Goal: Task Accomplishment & Management: Use online tool/utility

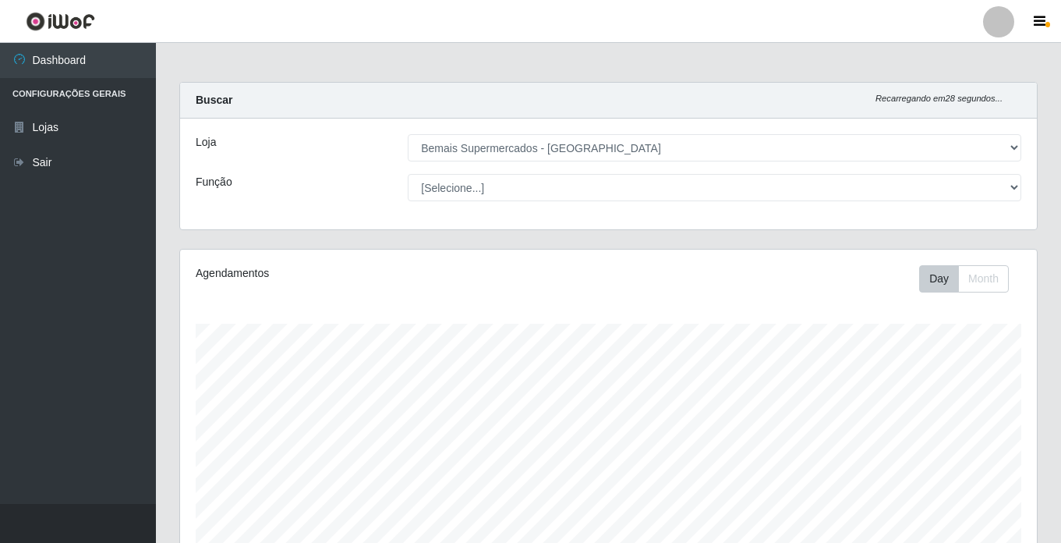
select select "250"
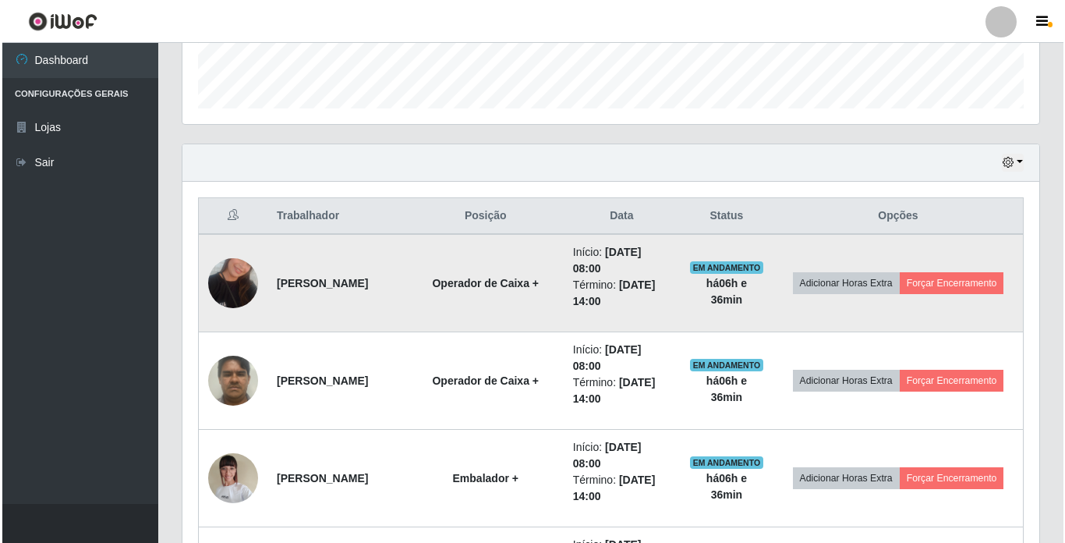
scroll to position [324, 857]
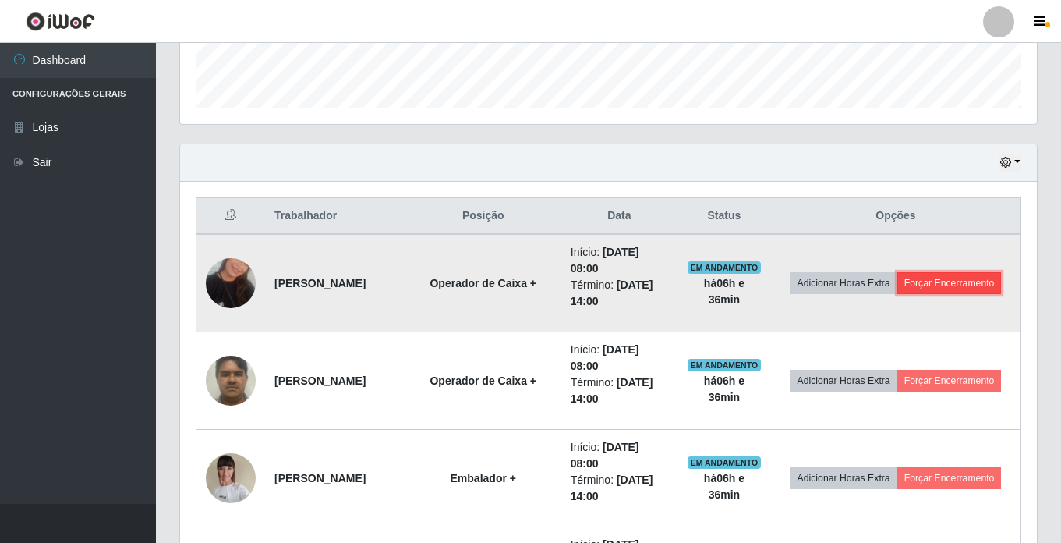
click at [905, 294] on button "Forçar Encerramento" at bounding box center [950, 283] width 105 height 22
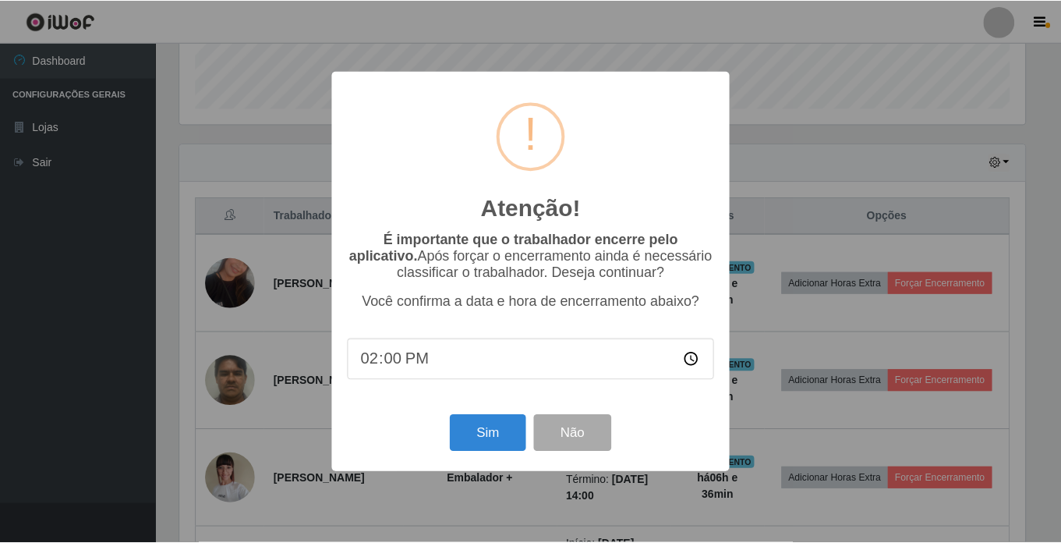
scroll to position [324, 849]
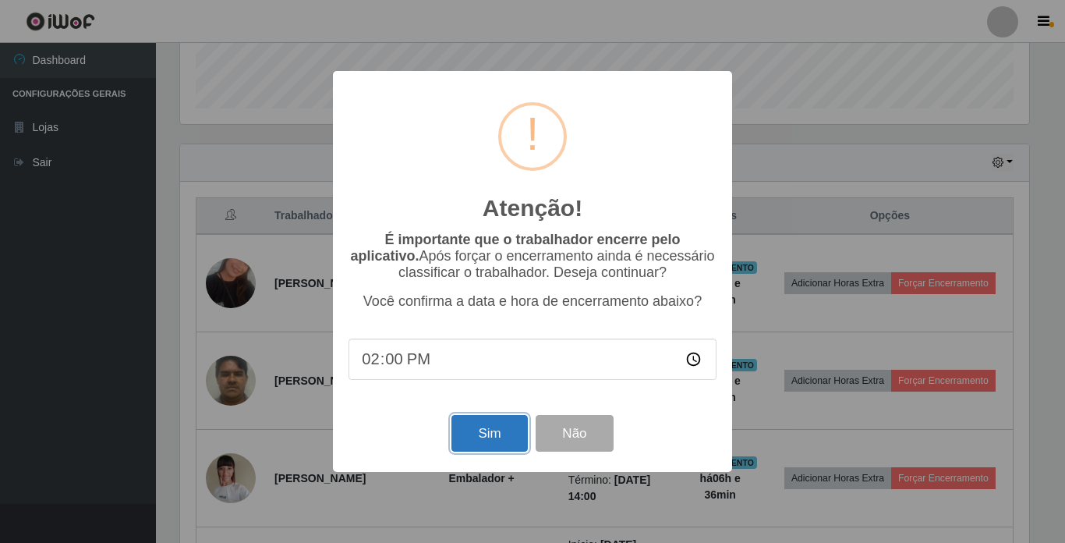
click at [496, 430] on button "Sim" at bounding box center [490, 433] width 76 height 37
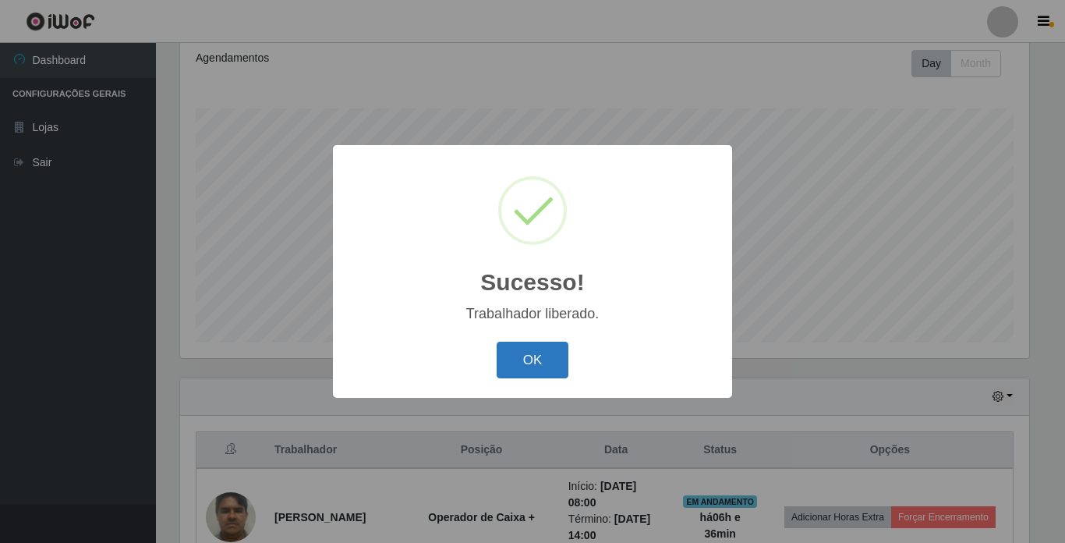
click at [540, 358] on button "OK" at bounding box center [533, 360] width 73 height 37
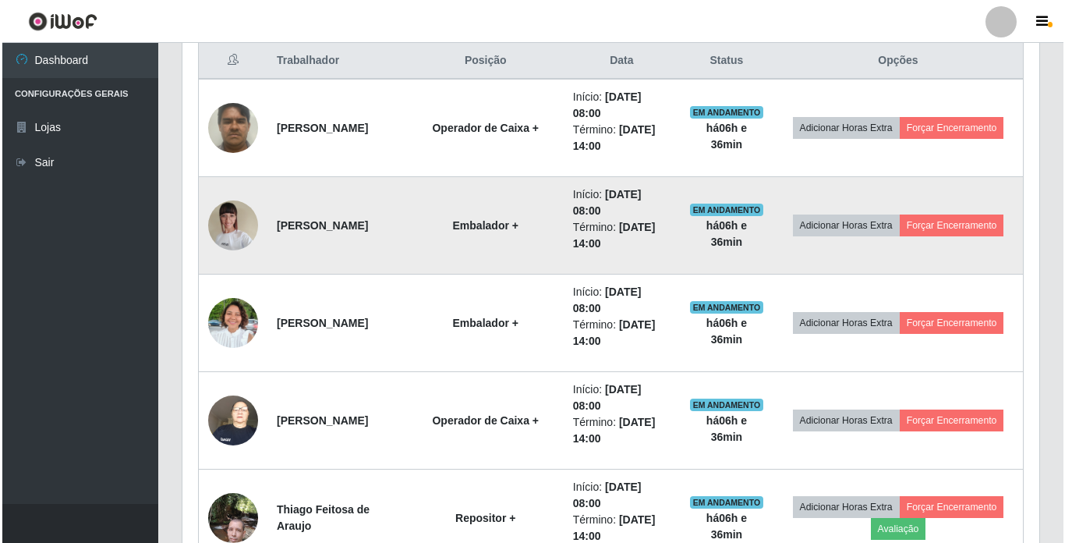
scroll to position [605, 0]
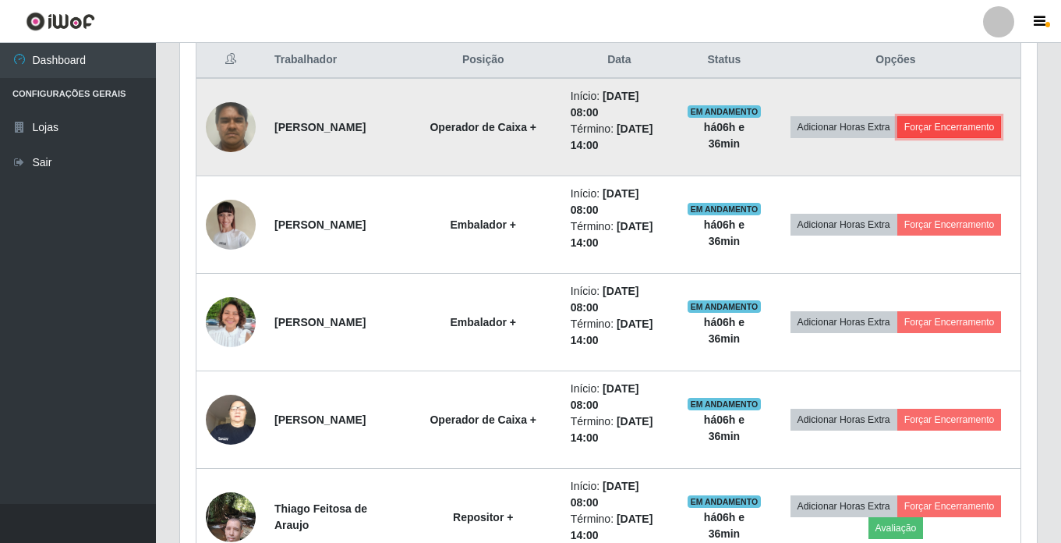
click at [898, 138] on button "Forçar Encerramento" at bounding box center [950, 127] width 105 height 22
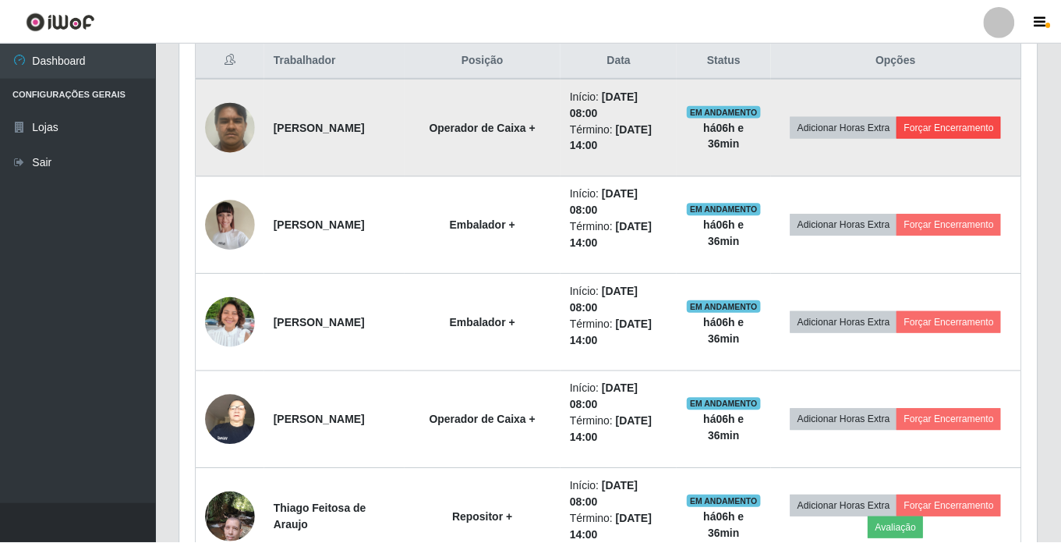
scroll to position [324, 849]
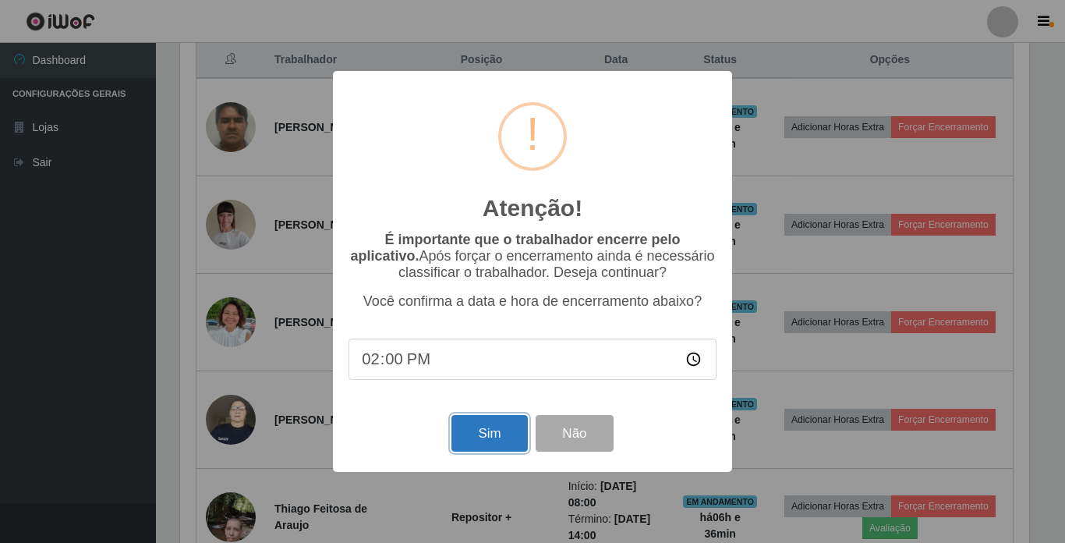
click at [473, 432] on button "Sim" at bounding box center [490, 433] width 76 height 37
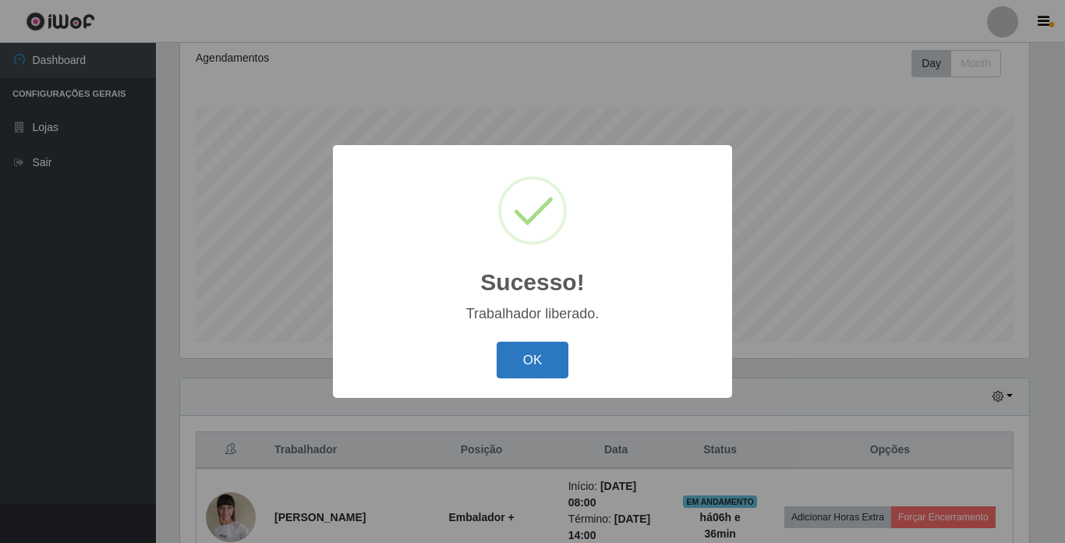
click at [515, 359] on button "OK" at bounding box center [533, 360] width 73 height 37
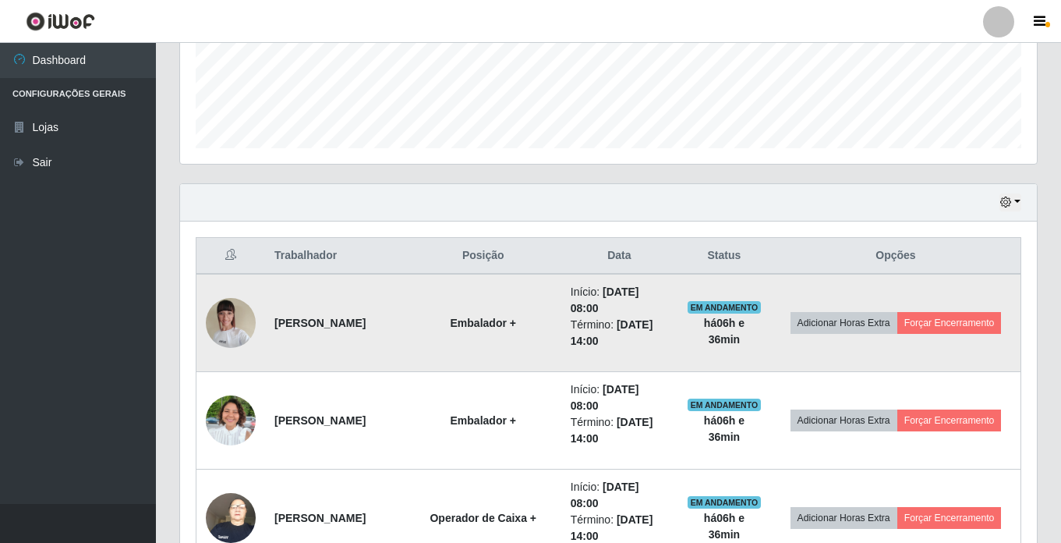
scroll to position [449, 0]
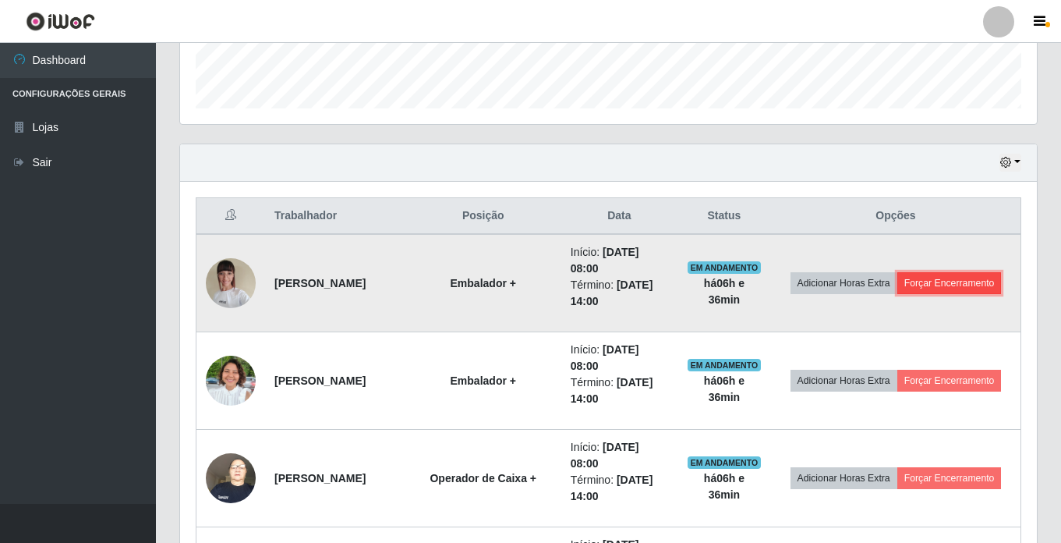
click at [898, 294] on button "Forçar Encerramento" at bounding box center [950, 283] width 105 height 22
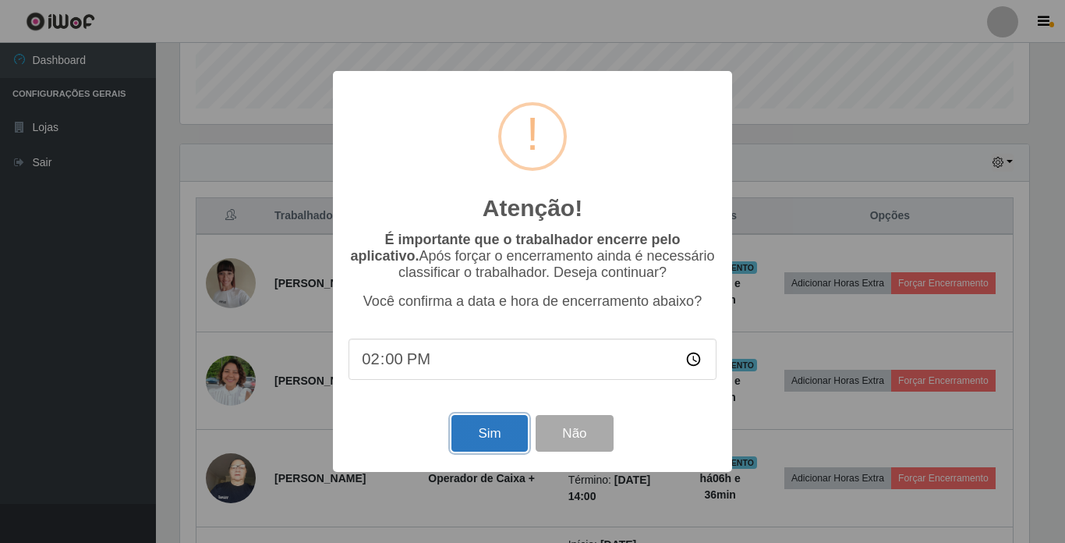
click at [477, 440] on button "Sim" at bounding box center [490, 433] width 76 height 37
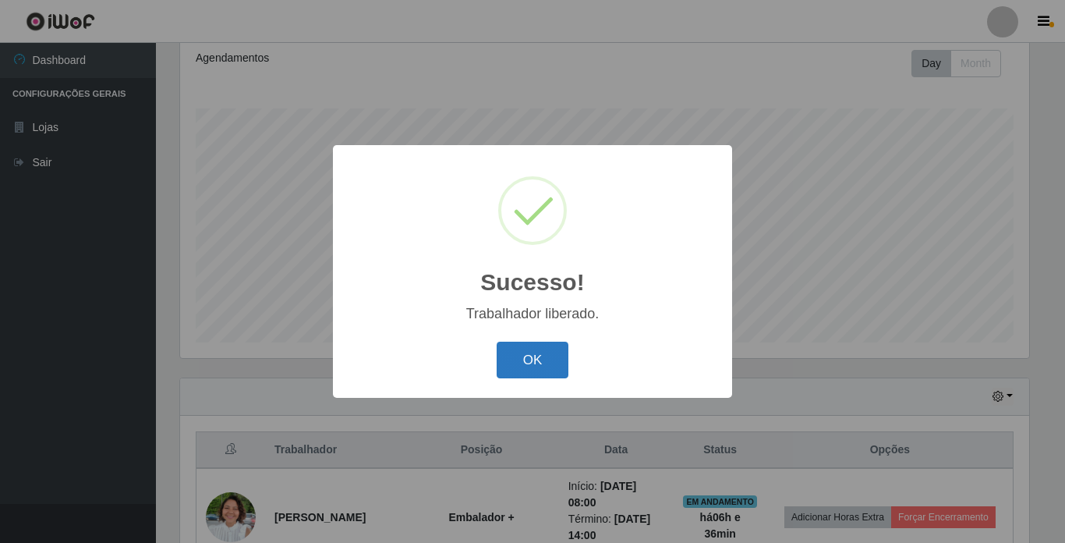
click at [517, 367] on button "OK" at bounding box center [533, 360] width 73 height 37
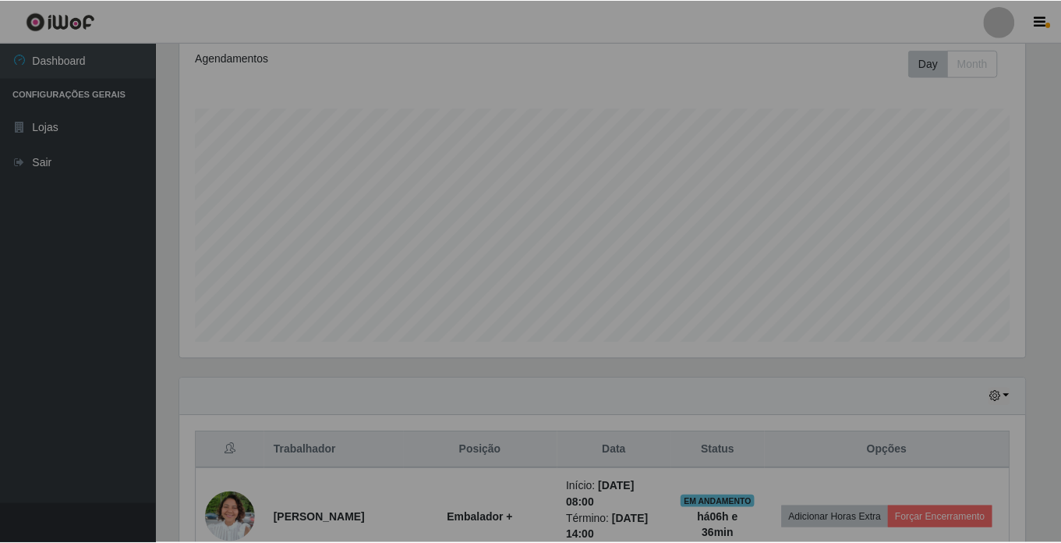
scroll to position [0, 0]
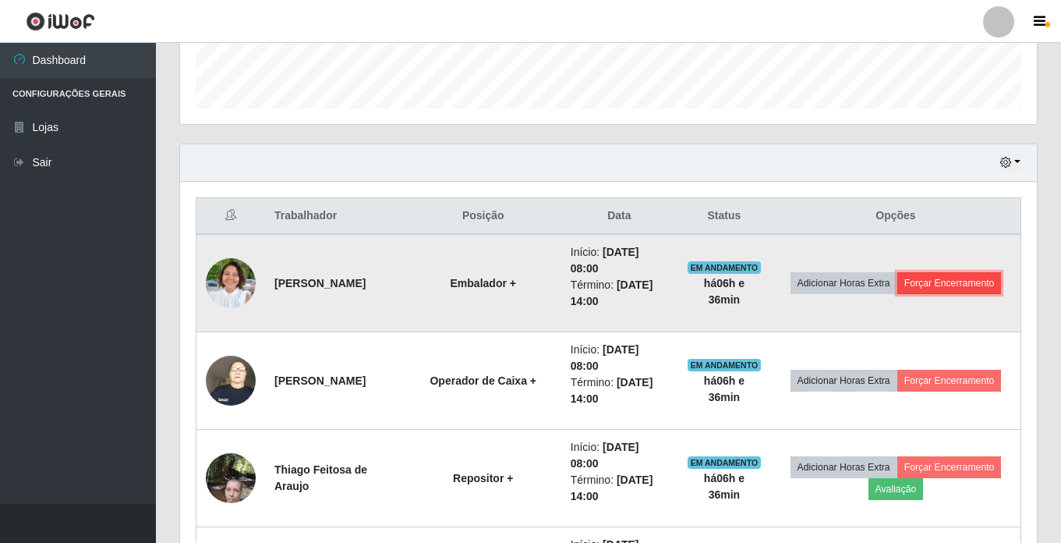
click at [898, 294] on button "Forçar Encerramento" at bounding box center [950, 283] width 105 height 22
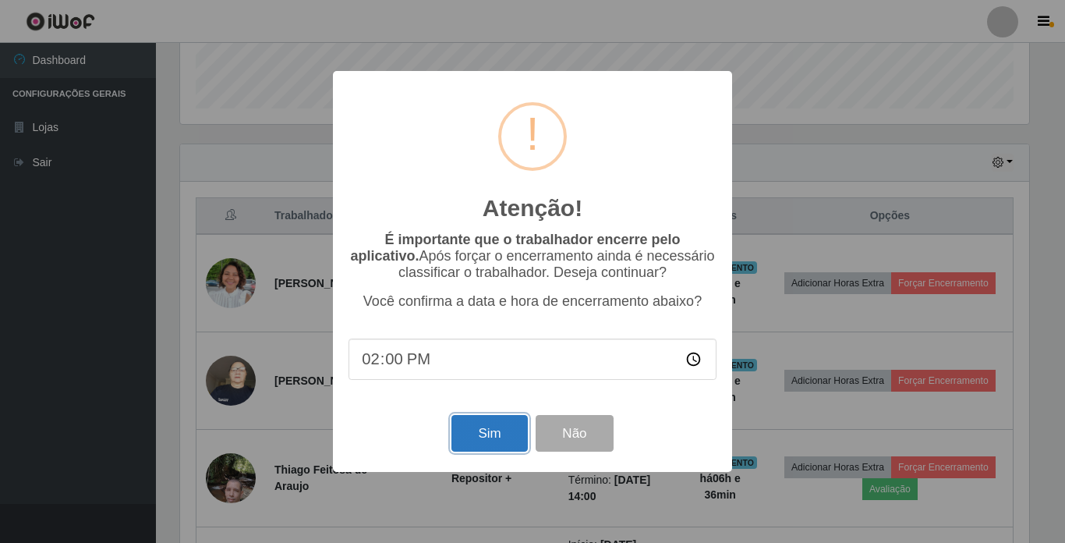
click at [479, 427] on button "Sim" at bounding box center [490, 433] width 76 height 37
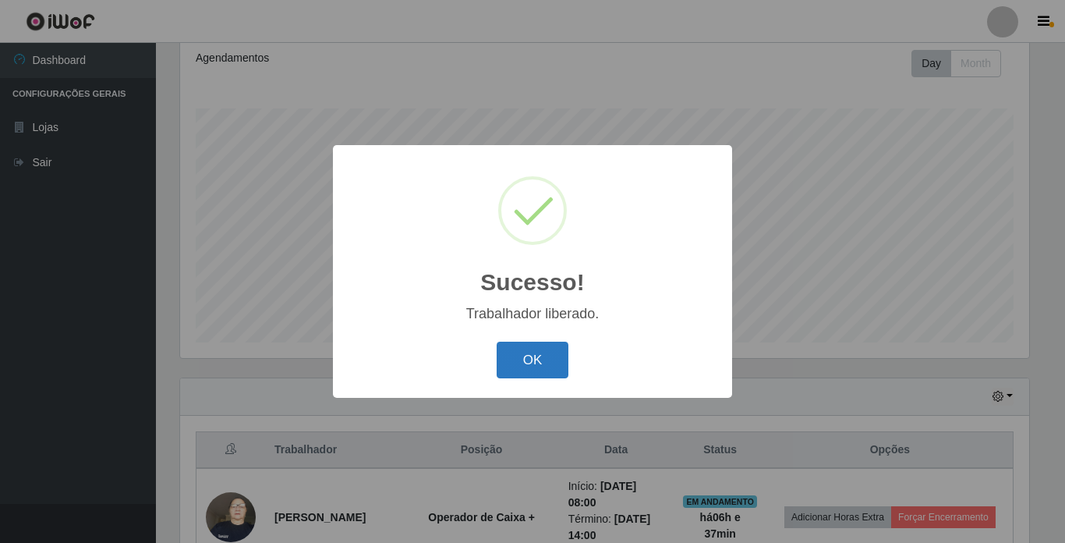
click at [529, 356] on button "OK" at bounding box center [533, 360] width 73 height 37
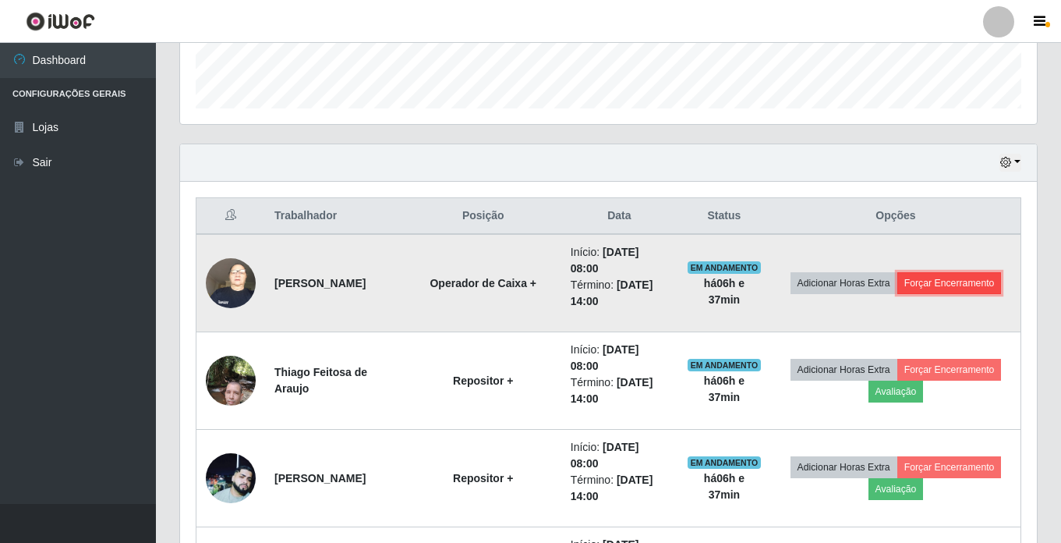
click at [898, 294] on button "Forçar Encerramento" at bounding box center [950, 283] width 105 height 22
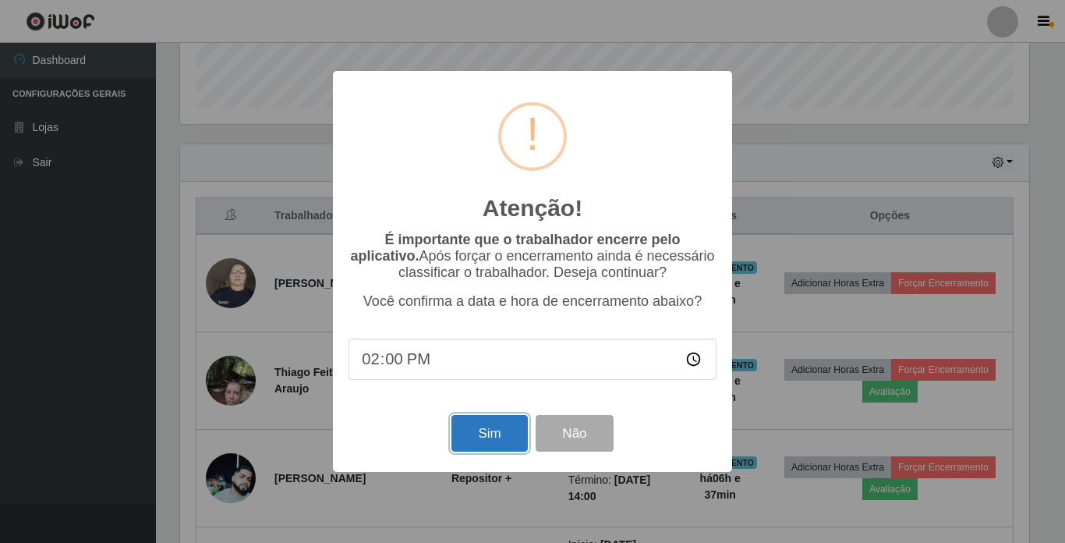
click at [474, 440] on button "Sim" at bounding box center [490, 433] width 76 height 37
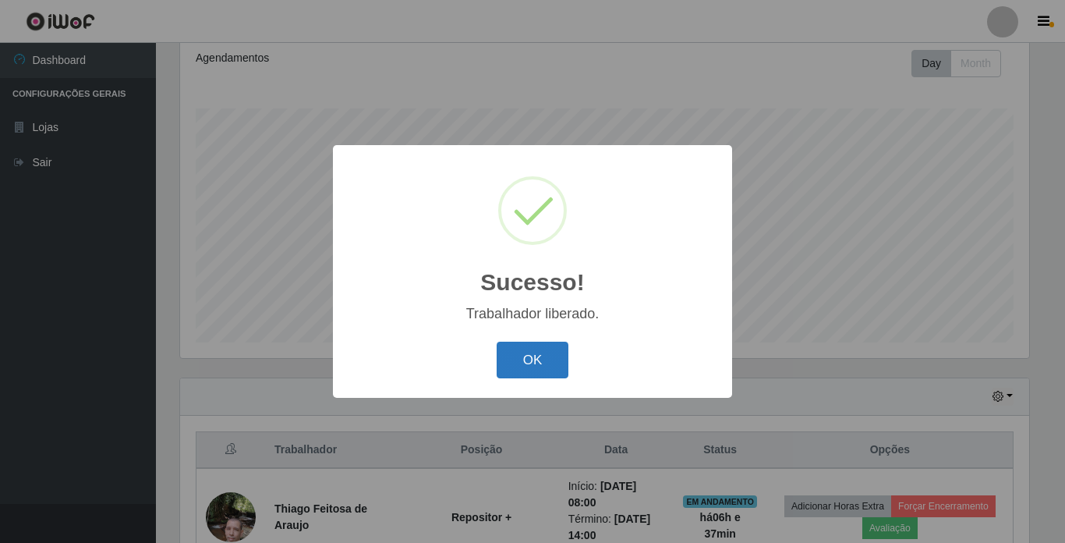
click at [539, 362] on button "OK" at bounding box center [533, 360] width 73 height 37
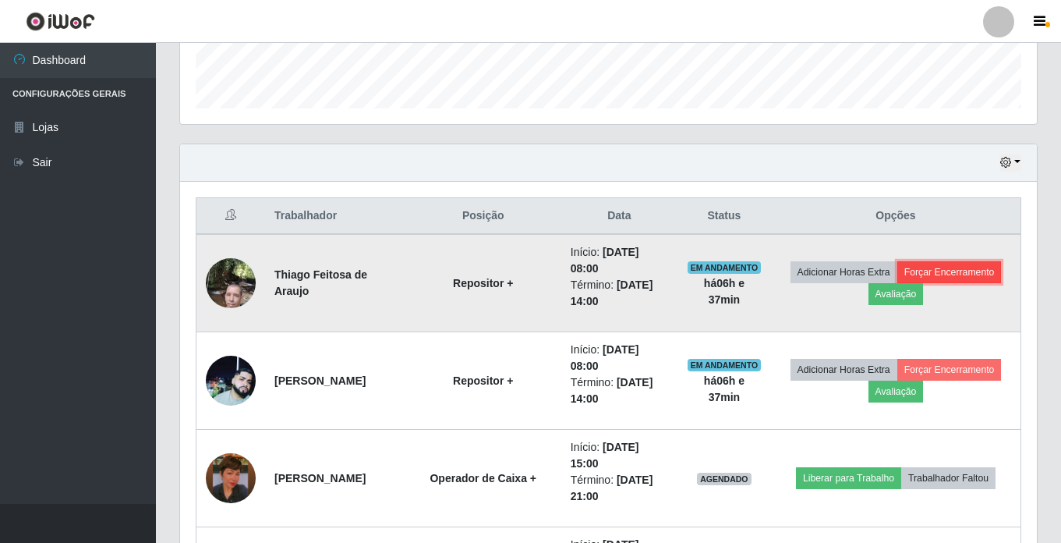
click at [898, 283] on button "Forçar Encerramento" at bounding box center [950, 272] width 105 height 22
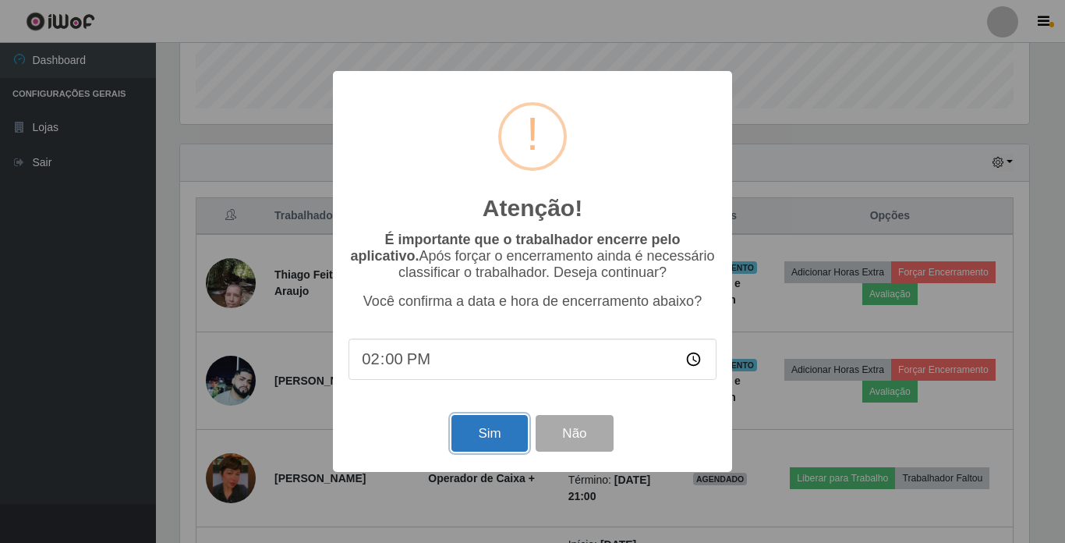
click at [486, 433] on button "Sim" at bounding box center [490, 433] width 76 height 37
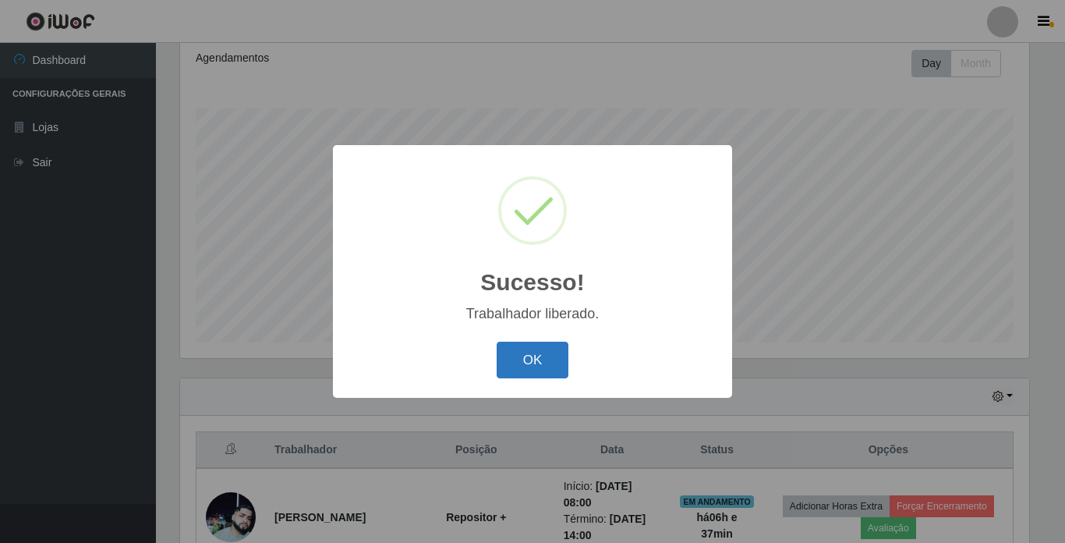
click at [521, 350] on button "OK" at bounding box center [533, 360] width 73 height 37
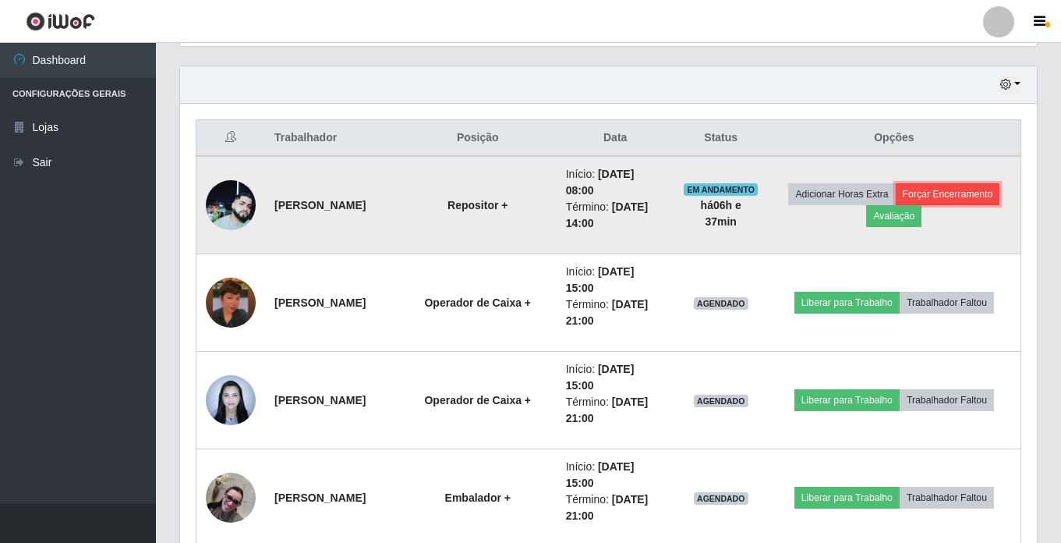
click at [896, 205] on button "Forçar Encerramento" at bounding box center [948, 194] width 105 height 22
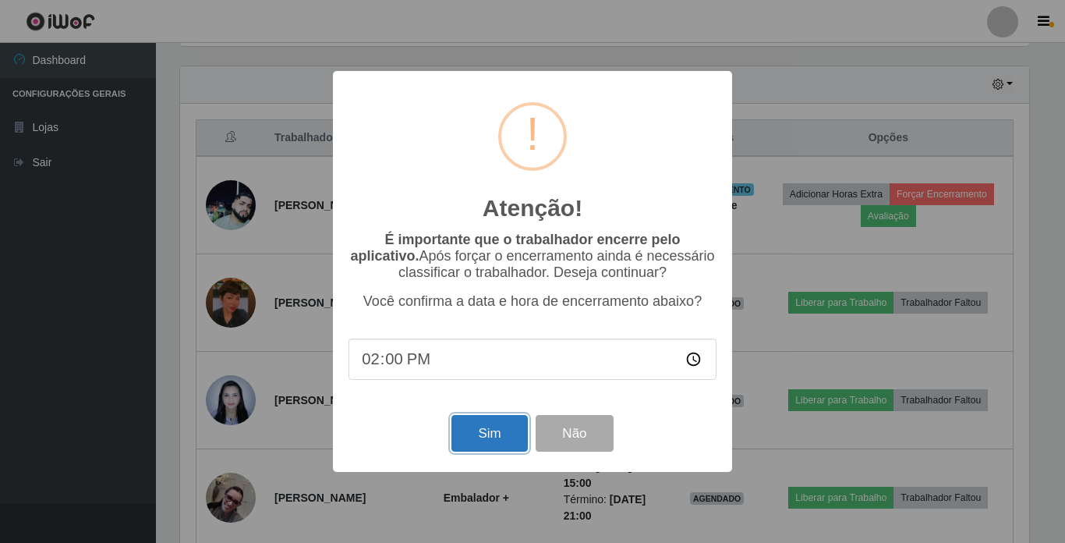
click at [494, 430] on button "Sim" at bounding box center [490, 433] width 76 height 37
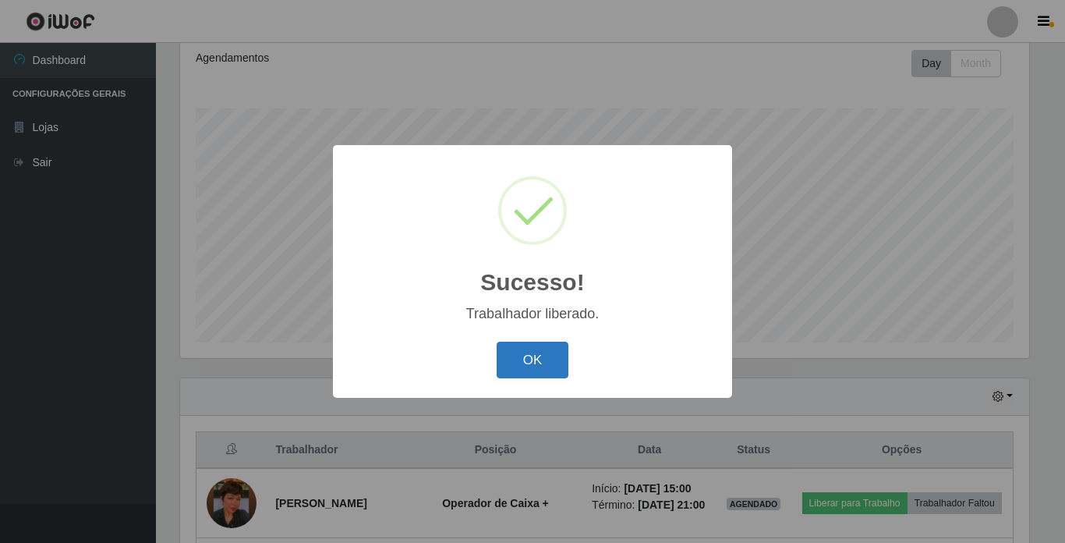
click at [522, 366] on button "OK" at bounding box center [533, 360] width 73 height 37
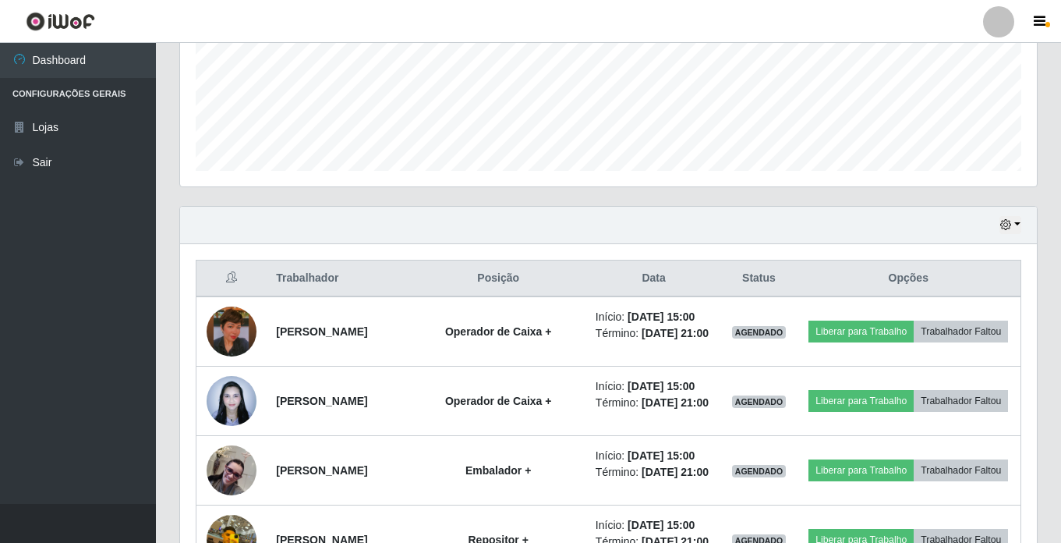
scroll to position [488, 0]
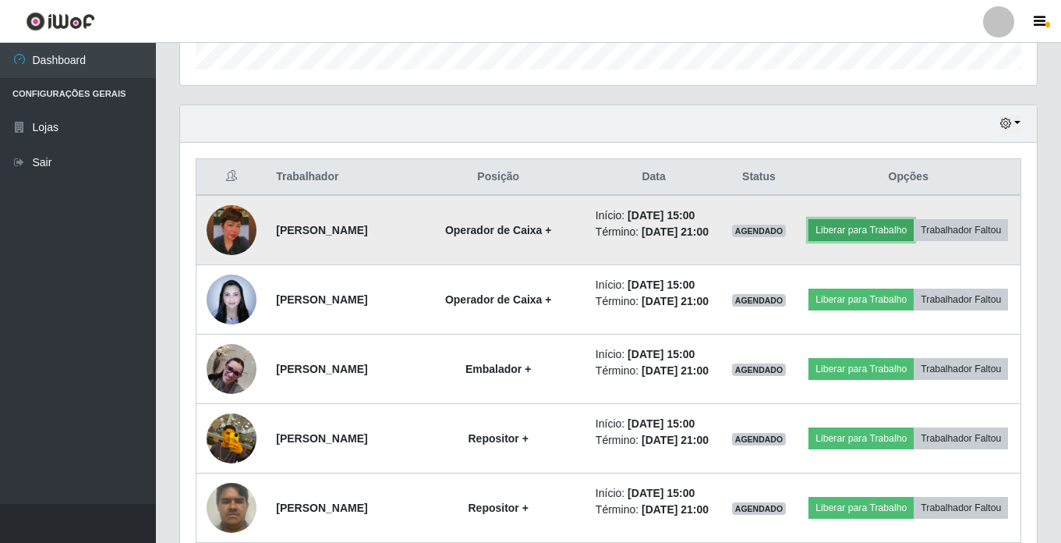
click at [887, 228] on button "Liberar para Trabalho" at bounding box center [861, 230] width 105 height 22
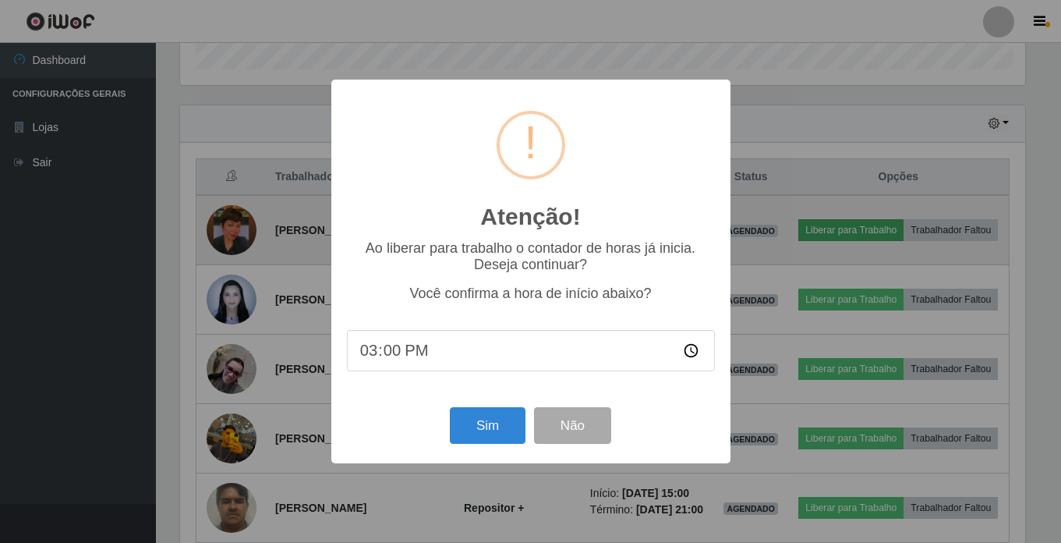
scroll to position [324, 849]
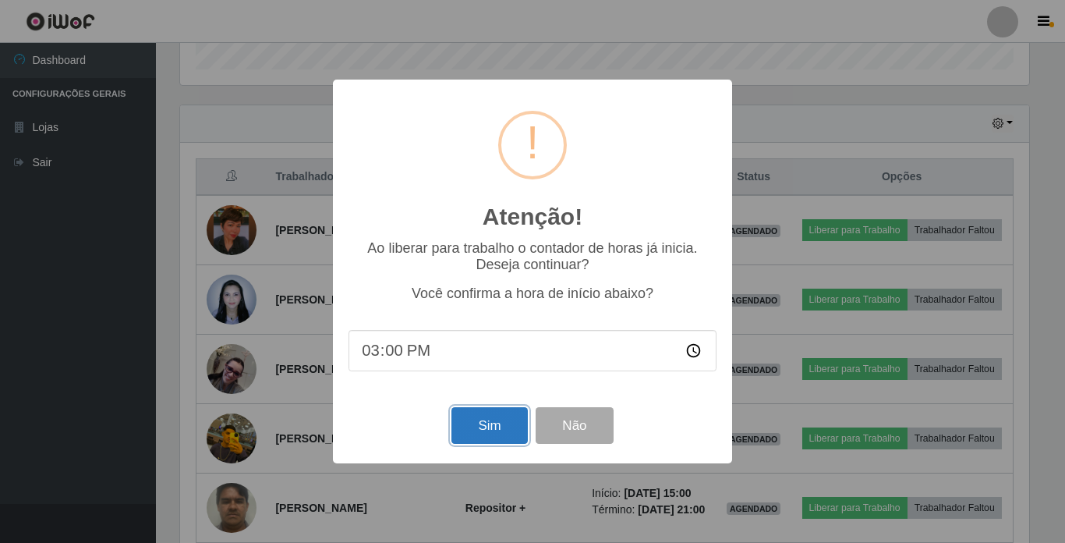
click at [492, 438] on button "Sim" at bounding box center [490, 425] width 76 height 37
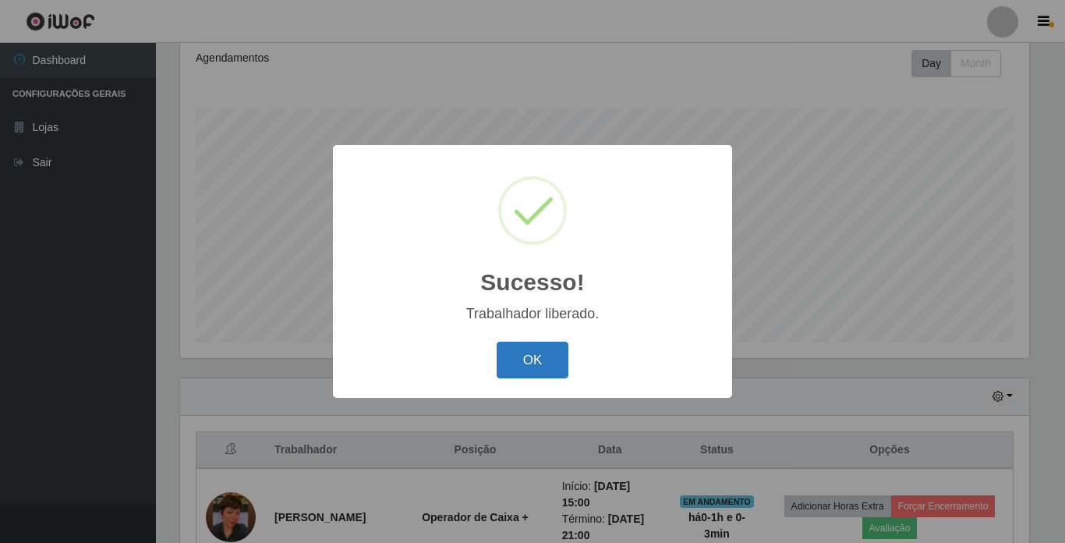
click at [540, 348] on button "OK" at bounding box center [533, 360] width 73 height 37
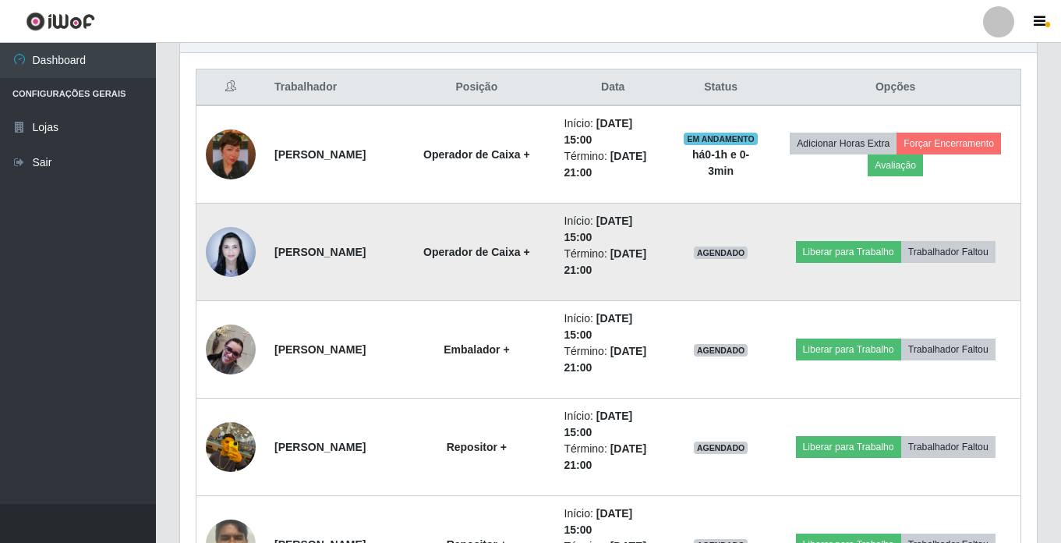
scroll to position [605, 0]
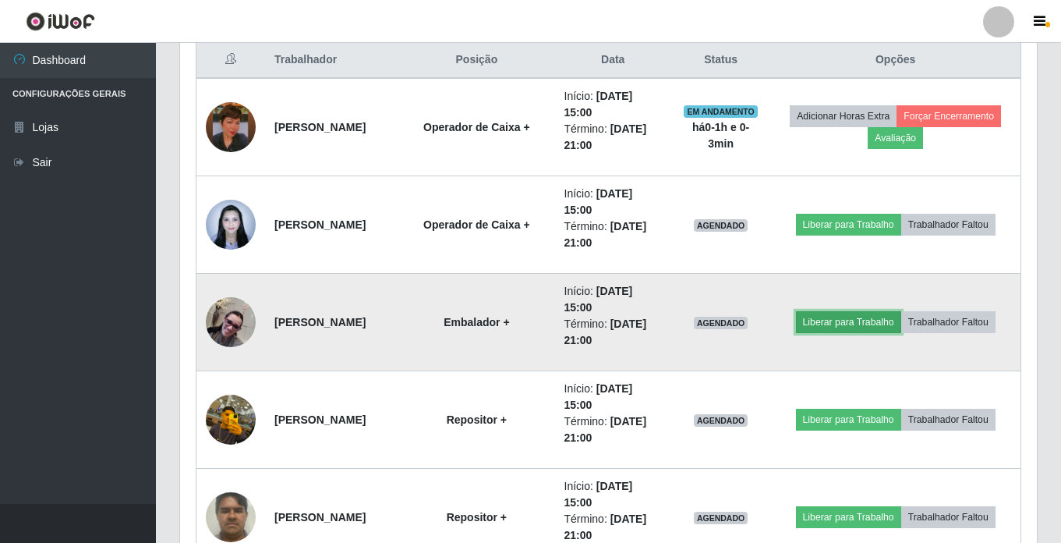
click at [838, 318] on button "Liberar para Trabalho" at bounding box center [848, 322] width 105 height 22
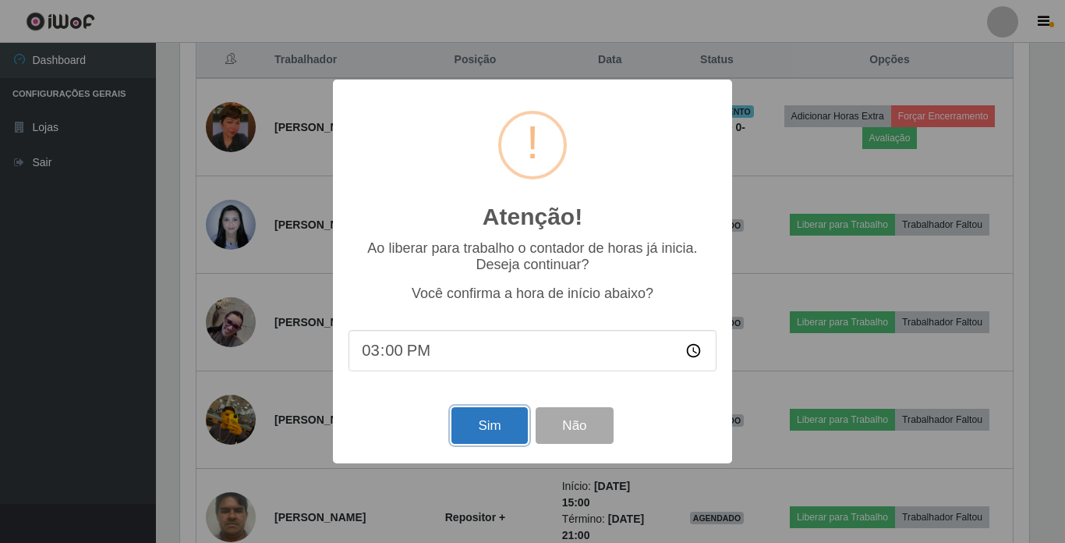
click at [468, 430] on button "Sim" at bounding box center [490, 425] width 76 height 37
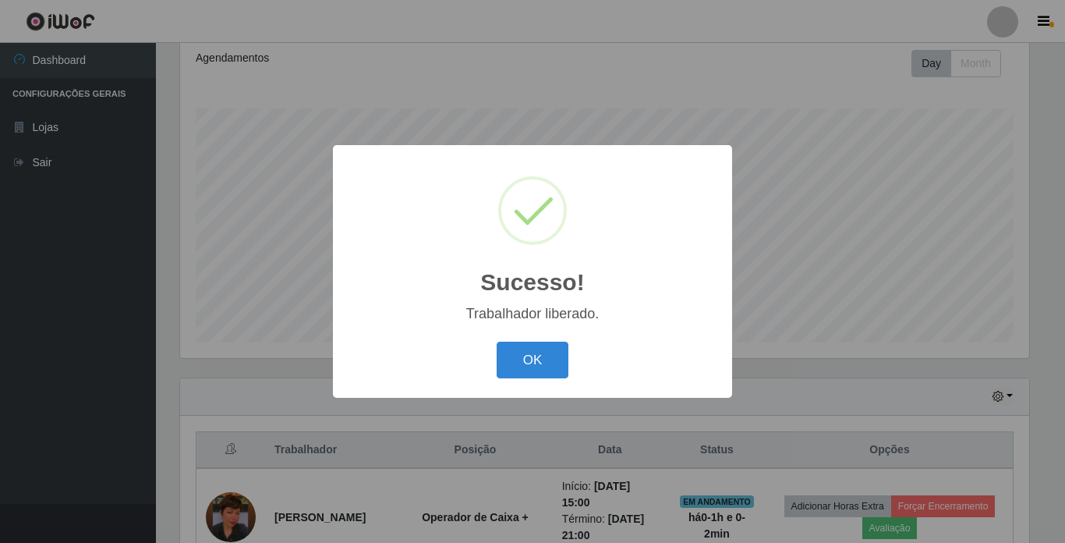
click at [554, 341] on div "OK Cancel" at bounding box center [533, 360] width 368 height 44
click at [547, 354] on button "OK" at bounding box center [533, 360] width 73 height 37
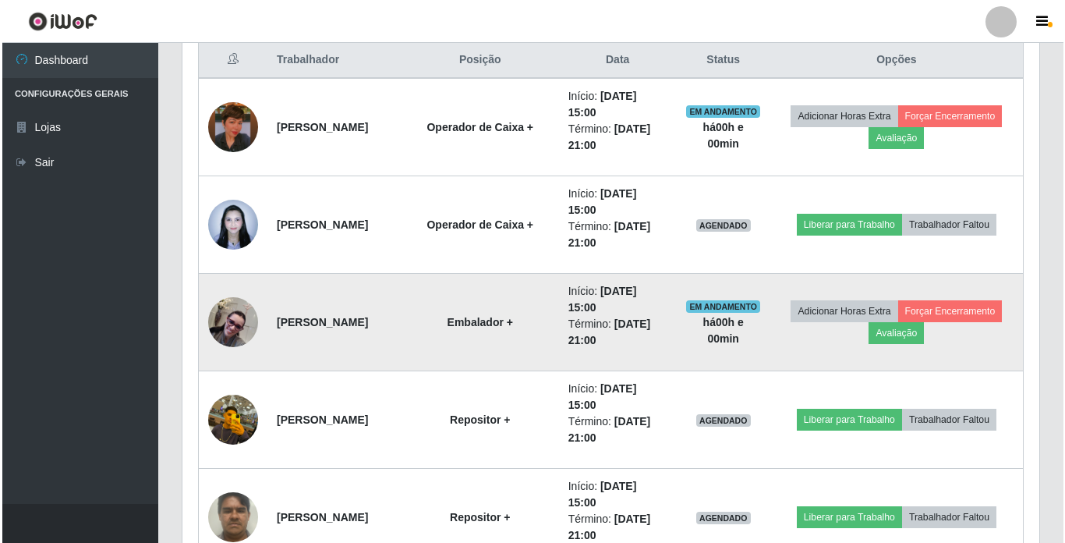
scroll to position [683, 0]
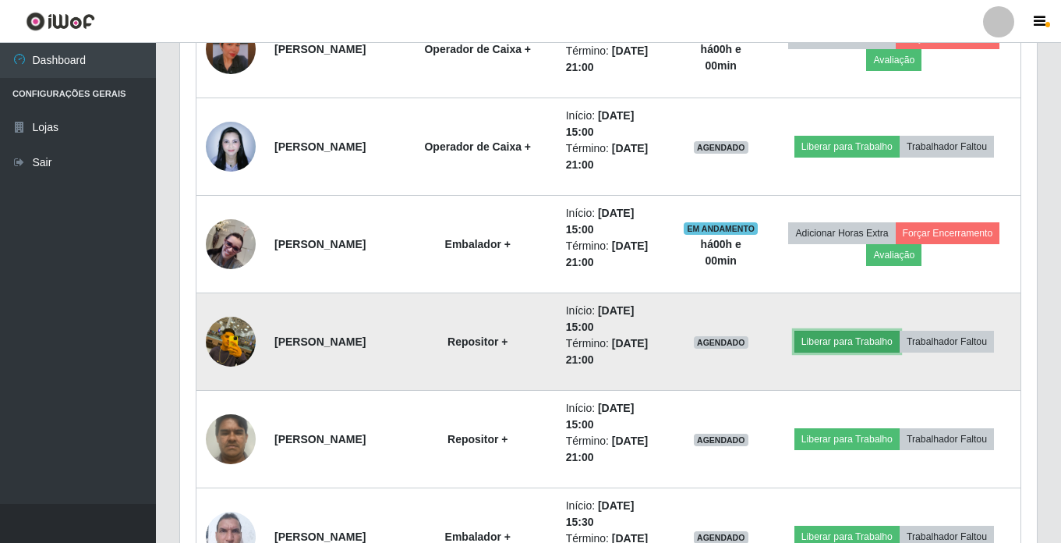
click at [836, 343] on button "Liberar para Trabalho" at bounding box center [847, 342] width 105 height 22
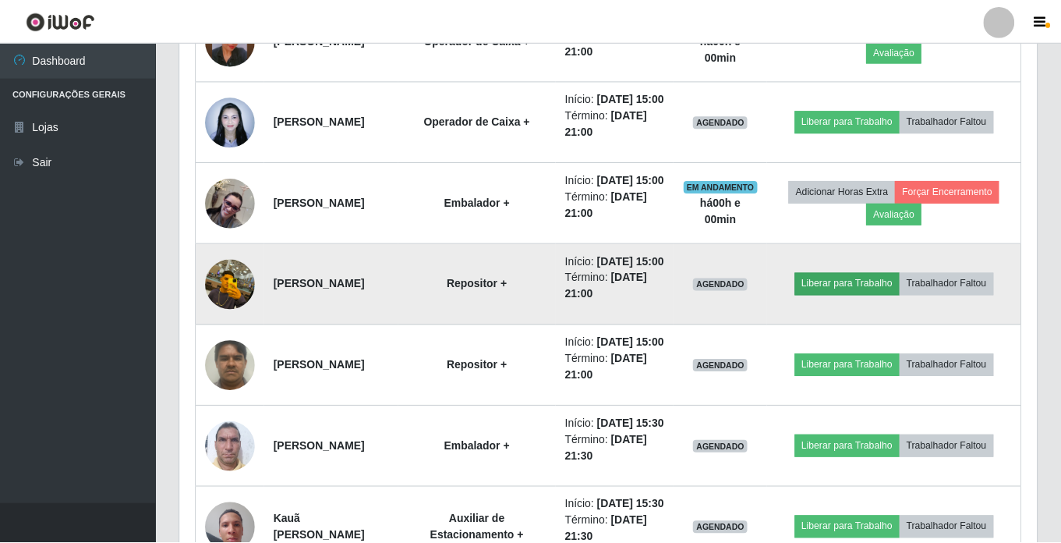
scroll to position [324, 849]
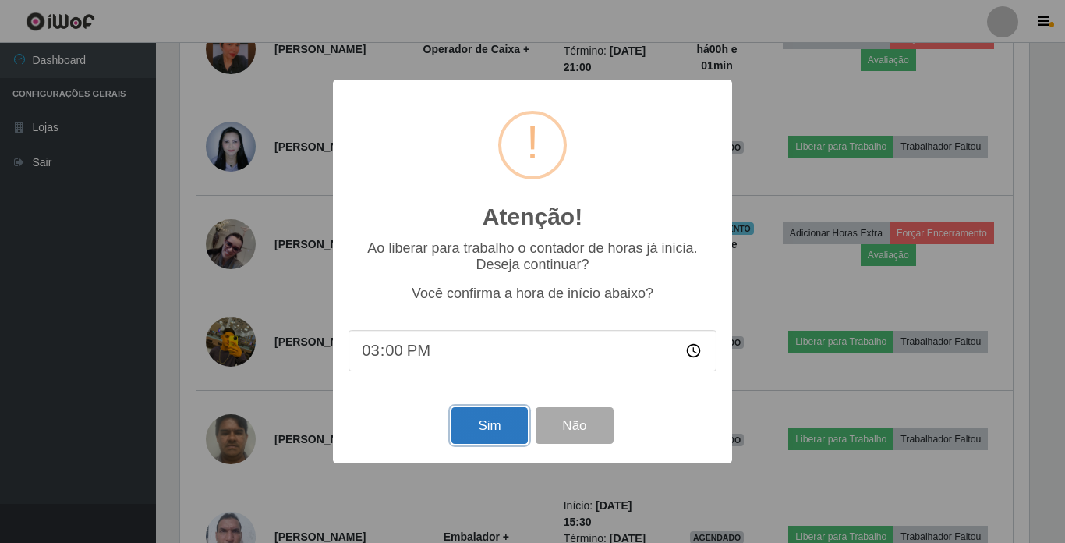
click at [474, 416] on button "Sim" at bounding box center [490, 425] width 76 height 37
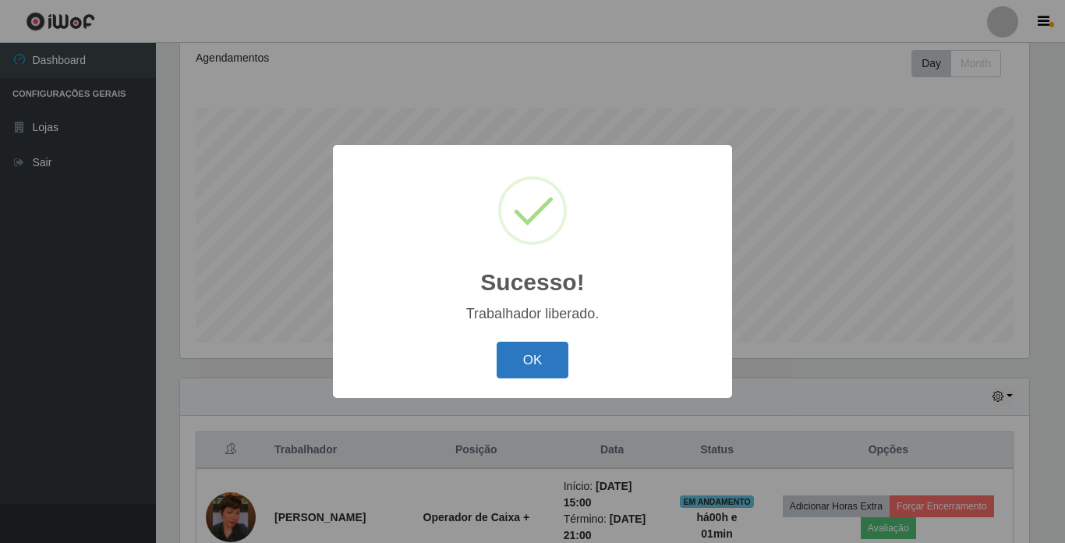
click at [518, 357] on button "OK" at bounding box center [533, 360] width 73 height 37
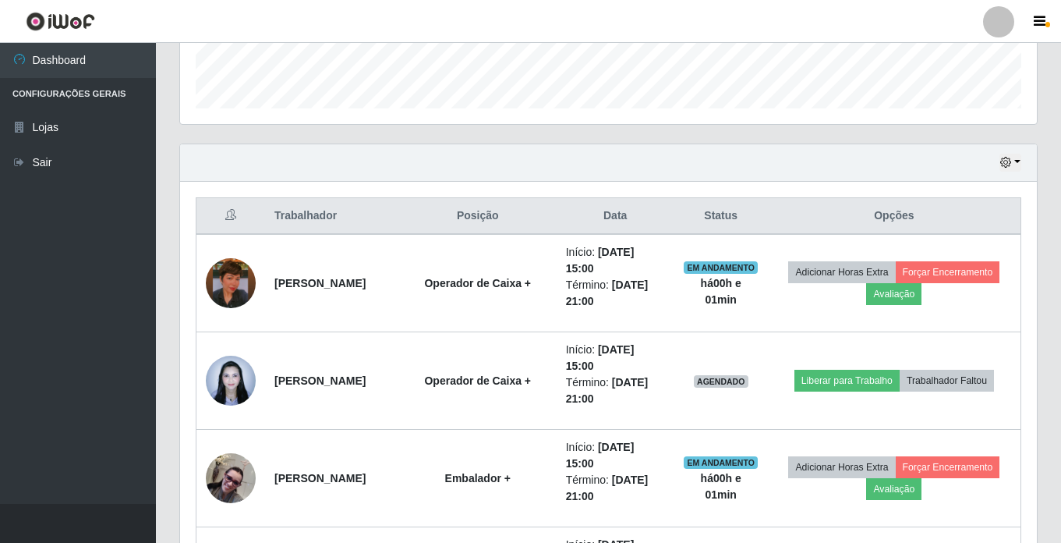
scroll to position [527, 0]
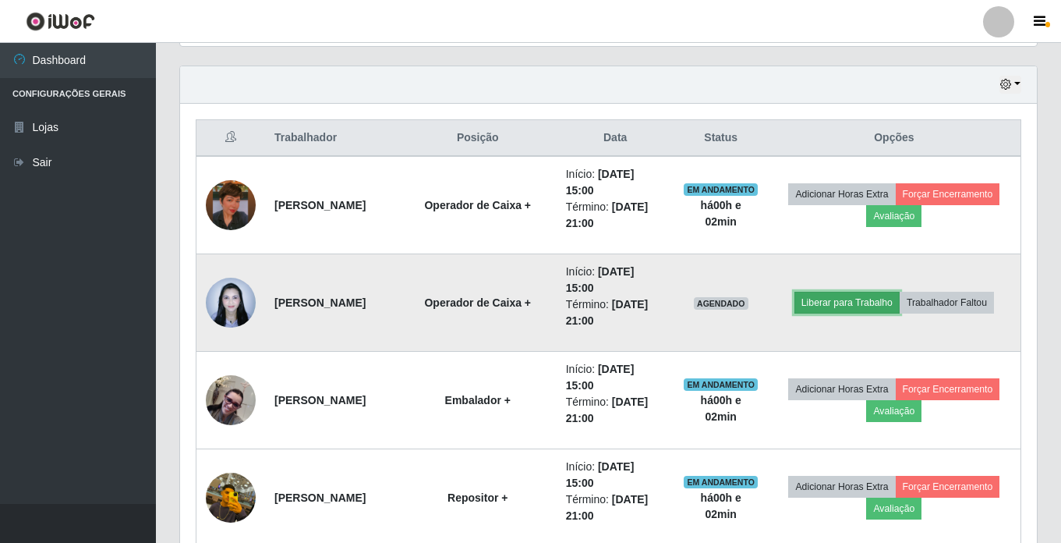
click at [857, 310] on button "Liberar para Trabalho" at bounding box center [847, 303] width 105 height 22
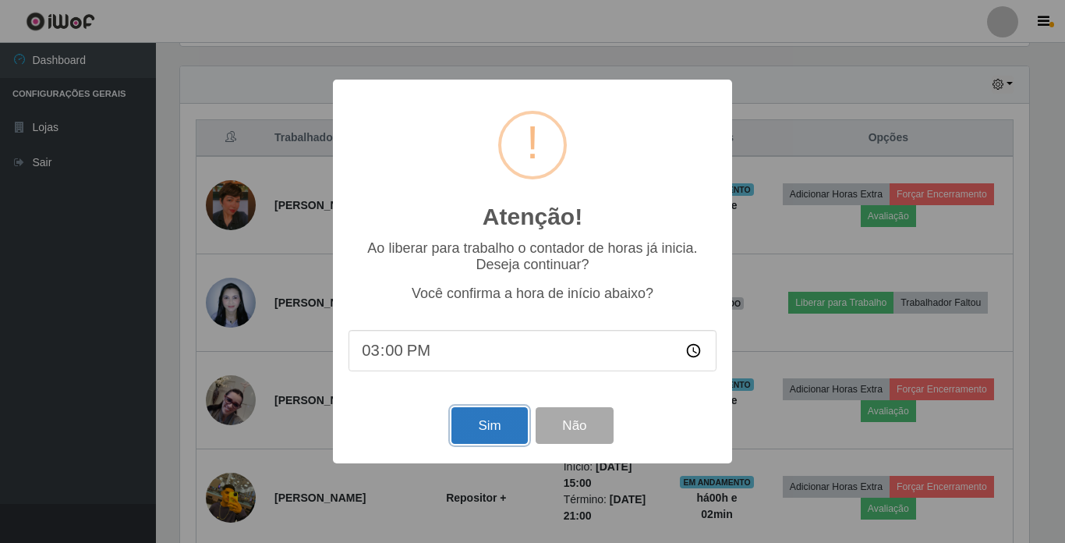
click at [497, 418] on button "Sim" at bounding box center [490, 425] width 76 height 37
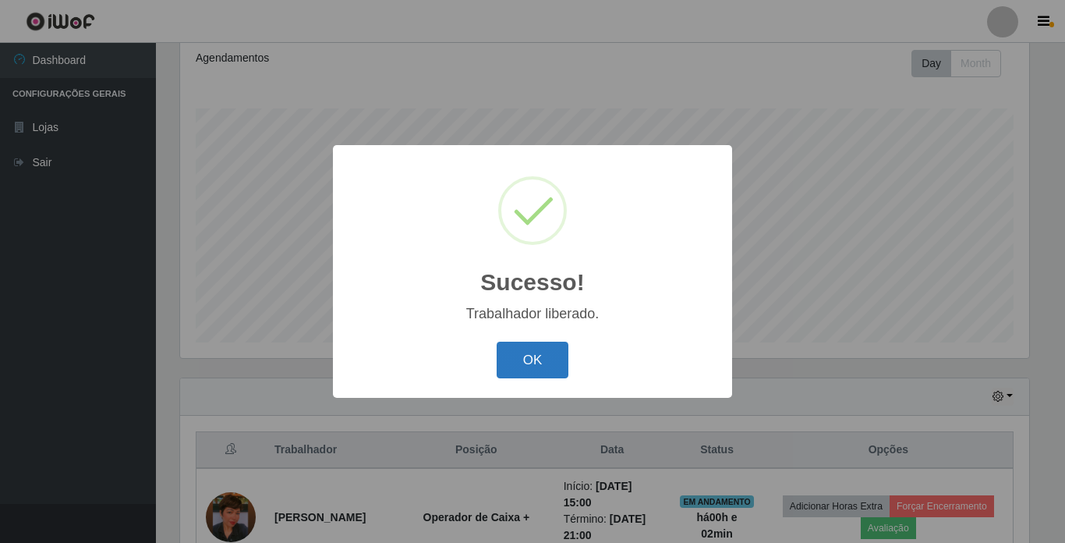
click at [546, 363] on button "OK" at bounding box center [533, 360] width 73 height 37
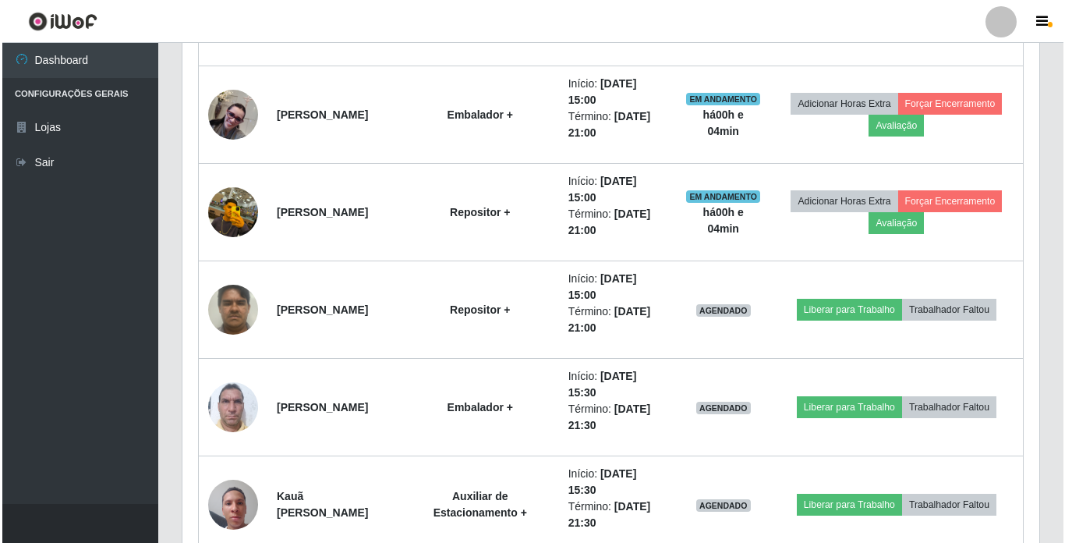
scroll to position [839, 0]
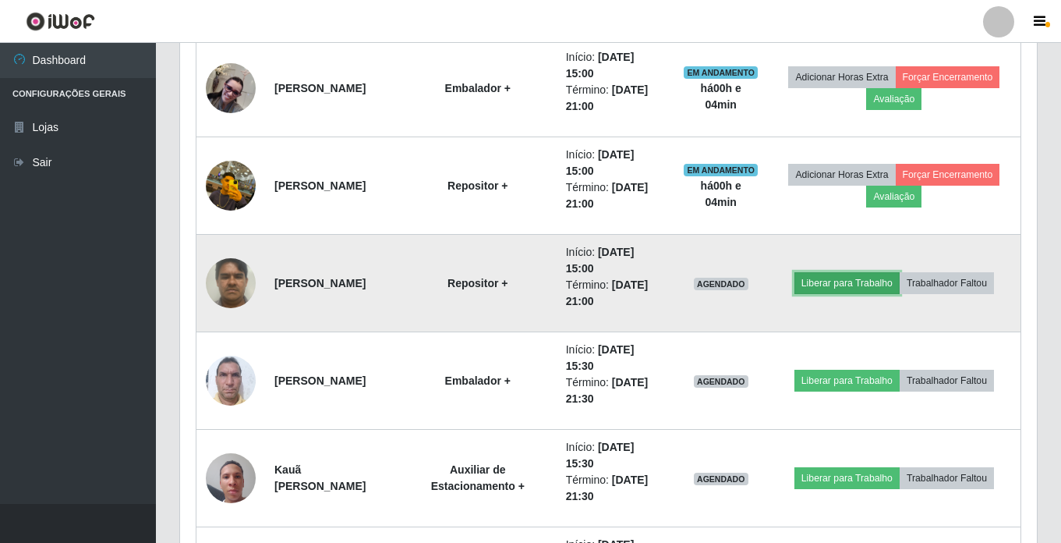
click at [845, 278] on button "Liberar para Trabalho" at bounding box center [847, 283] width 105 height 22
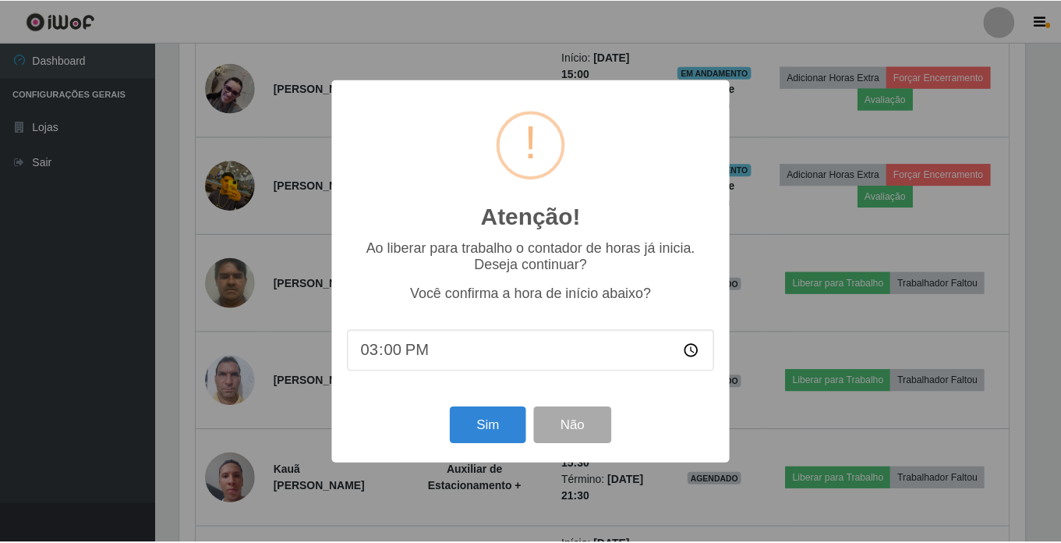
scroll to position [324, 849]
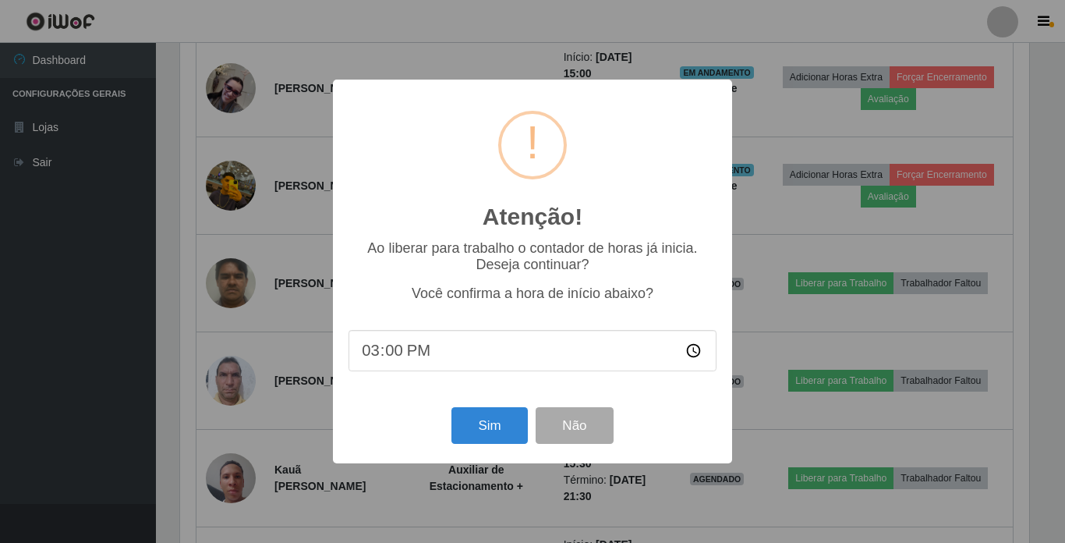
click at [484, 409] on div "Sim Não" at bounding box center [533, 425] width 368 height 44
click at [489, 413] on button "Sim" at bounding box center [490, 425] width 76 height 37
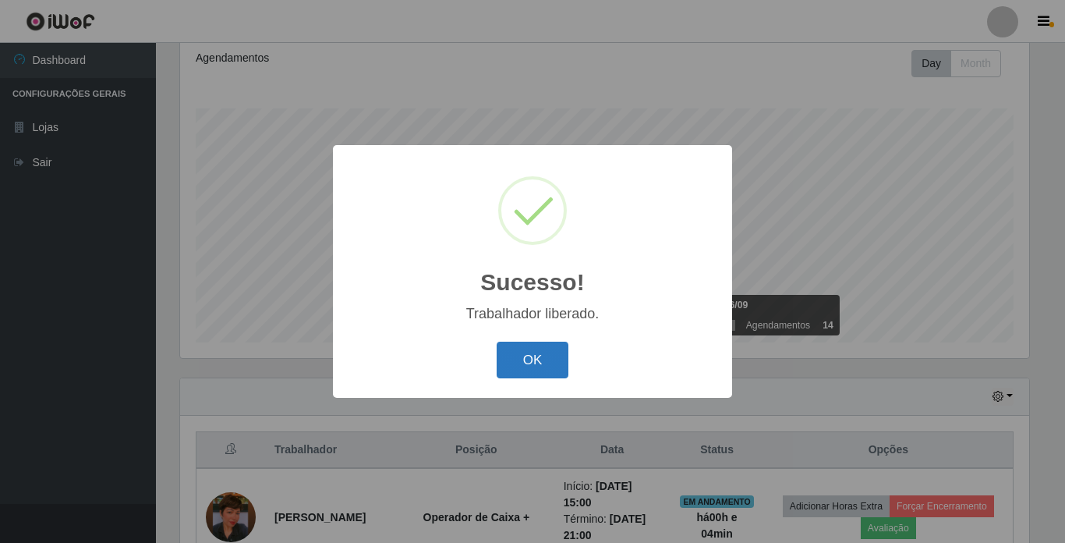
click at [519, 352] on button "OK" at bounding box center [533, 360] width 73 height 37
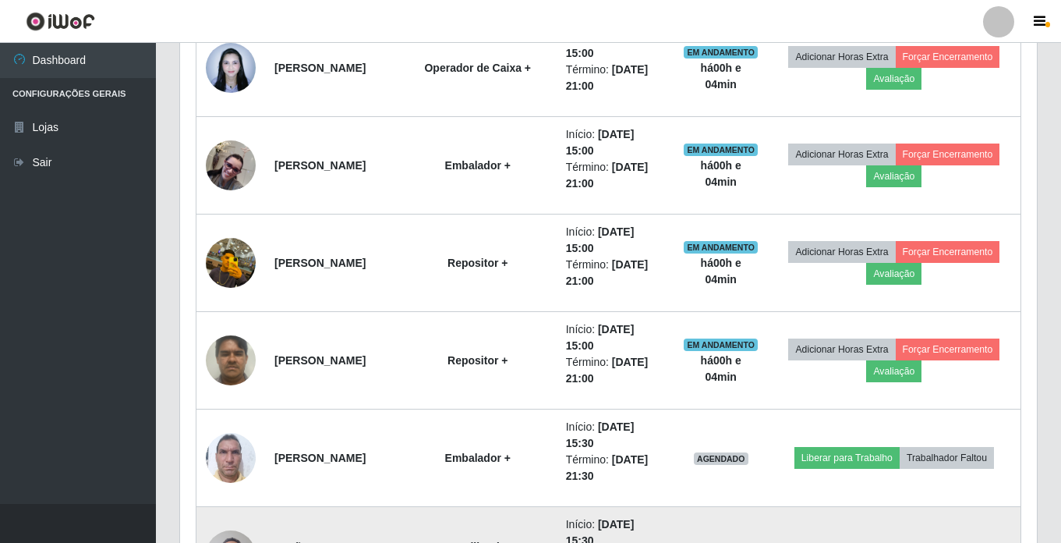
scroll to position [761, 0]
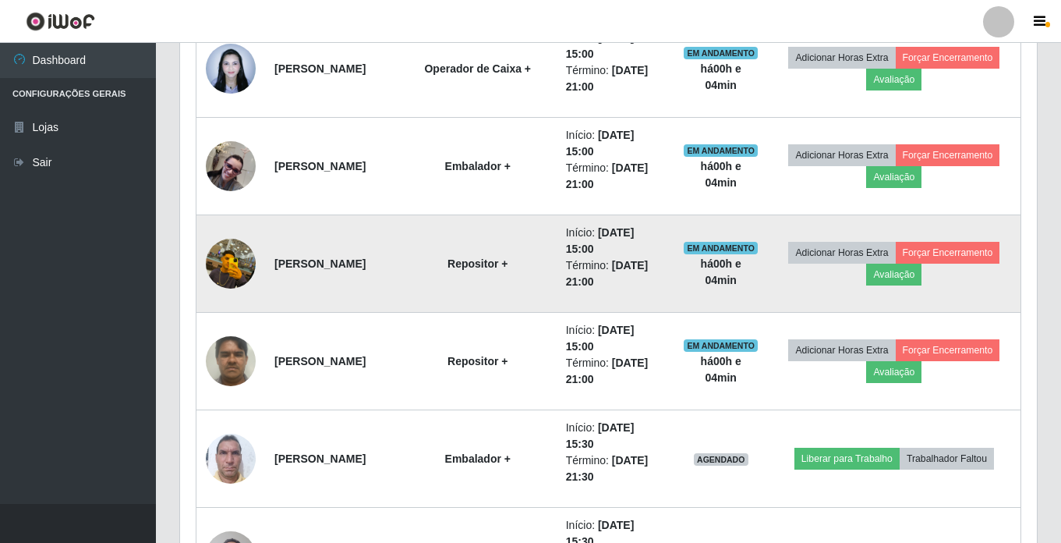
click at [245, 266] on img at bounding box center [231, 263] width 50 height 89
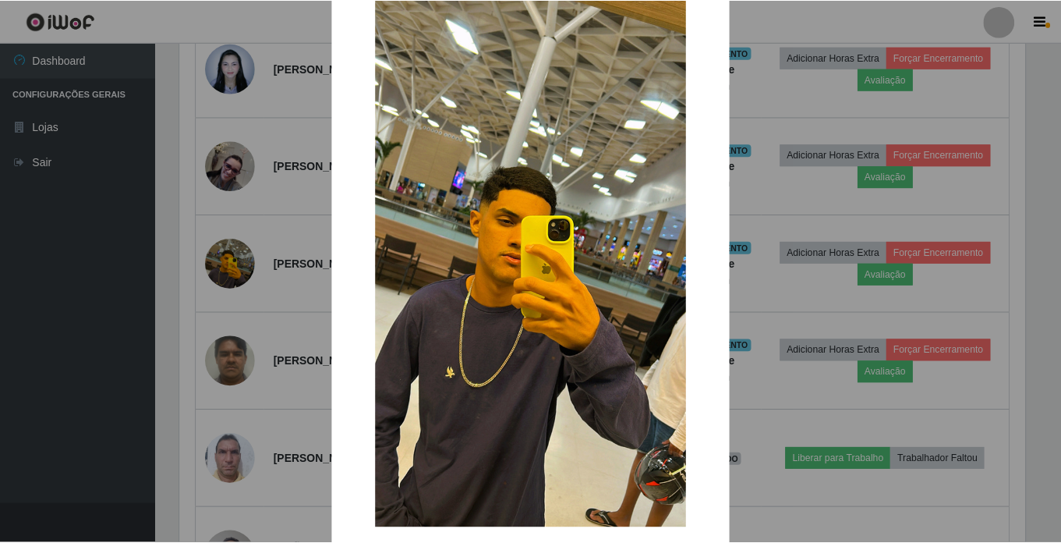
scroll to position [148, 0]
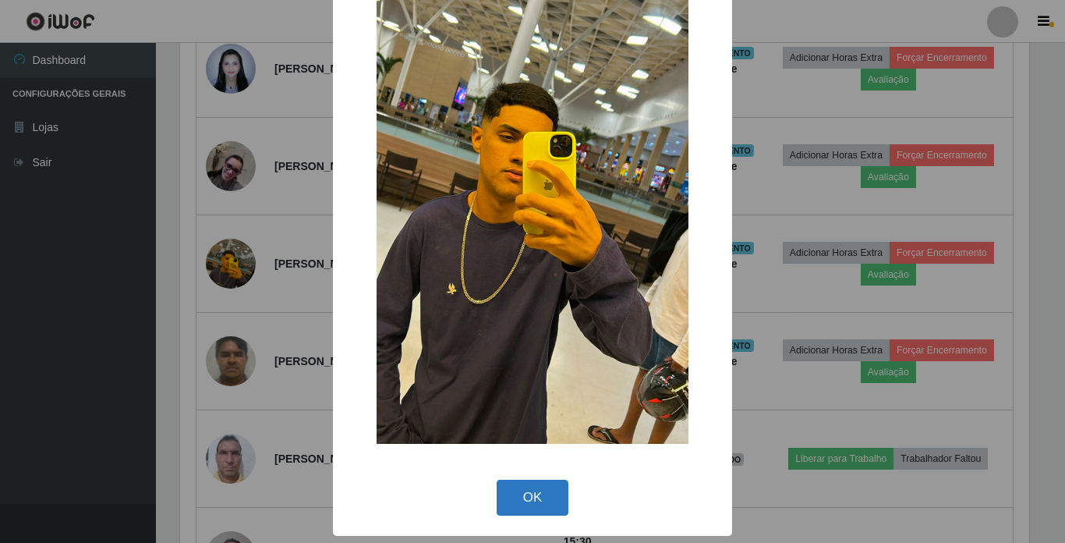
click at [541, 485] on button "OK" at bounding box center [533, 498] width 73 height 37
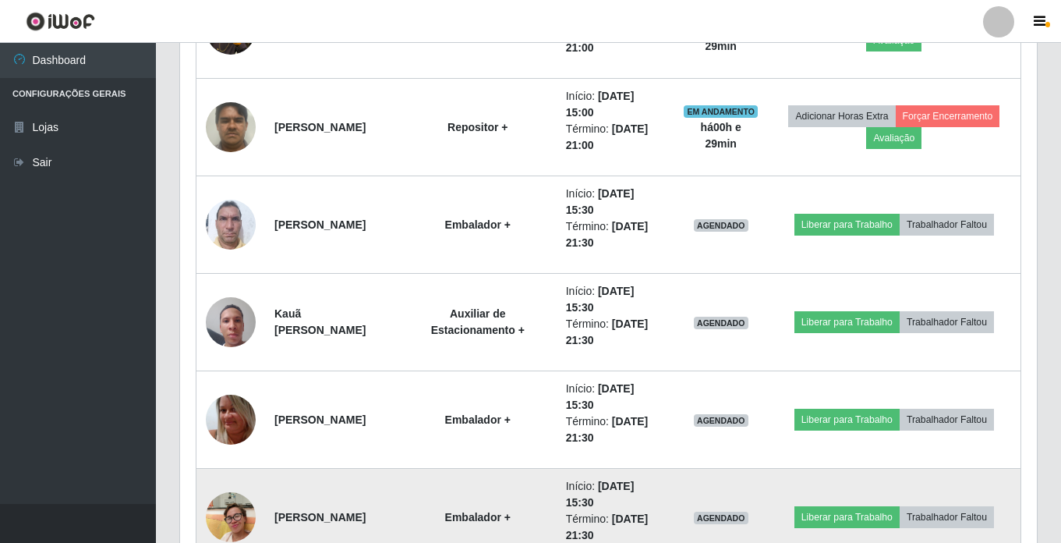
scroll to position [1073, 0]
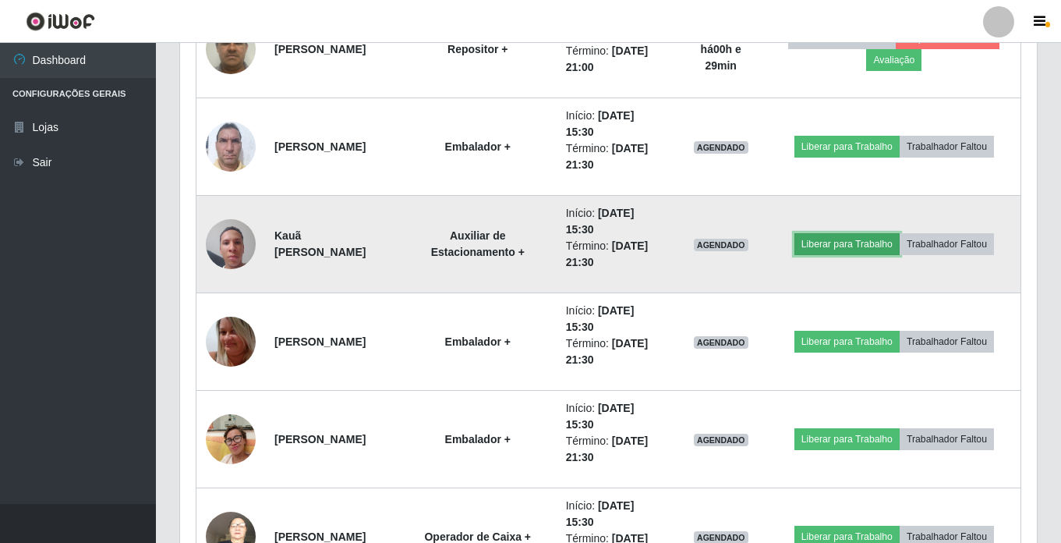
click at [884, 244] on button "Liberar para Trabalho" at bounding box center [847, 244] width 105 height 22
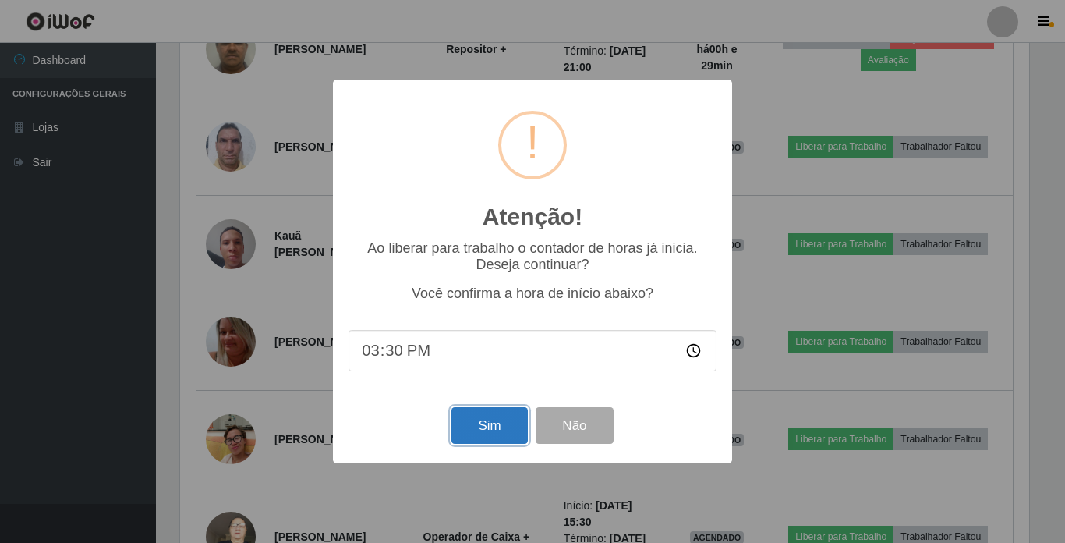
click at [509, 437] on button "Sim" at bounding box center [490, 425] width 76 height 37
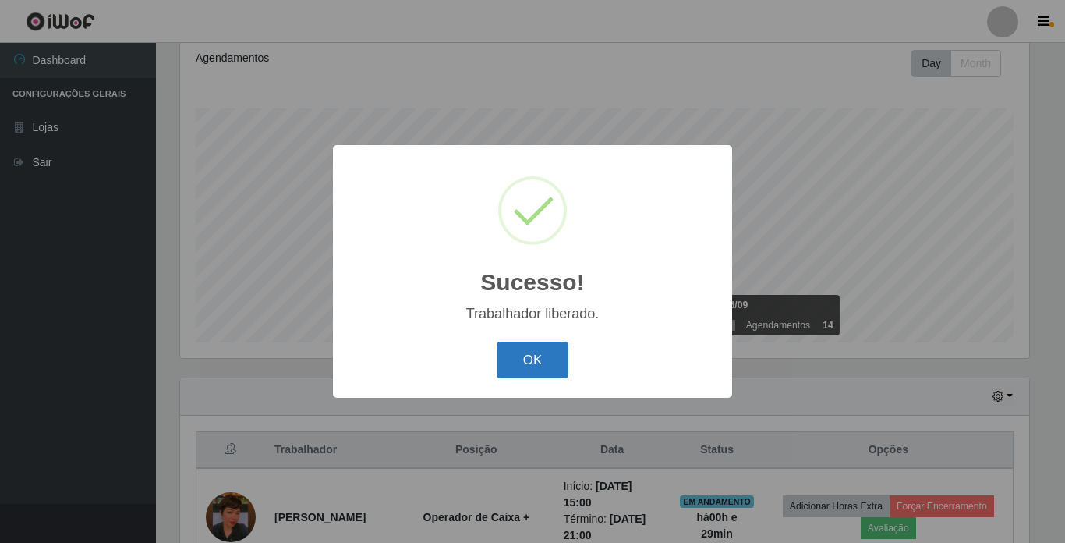
click at [522, 356] on button "OK" at bounding box center [533, 360] width 73 height 37
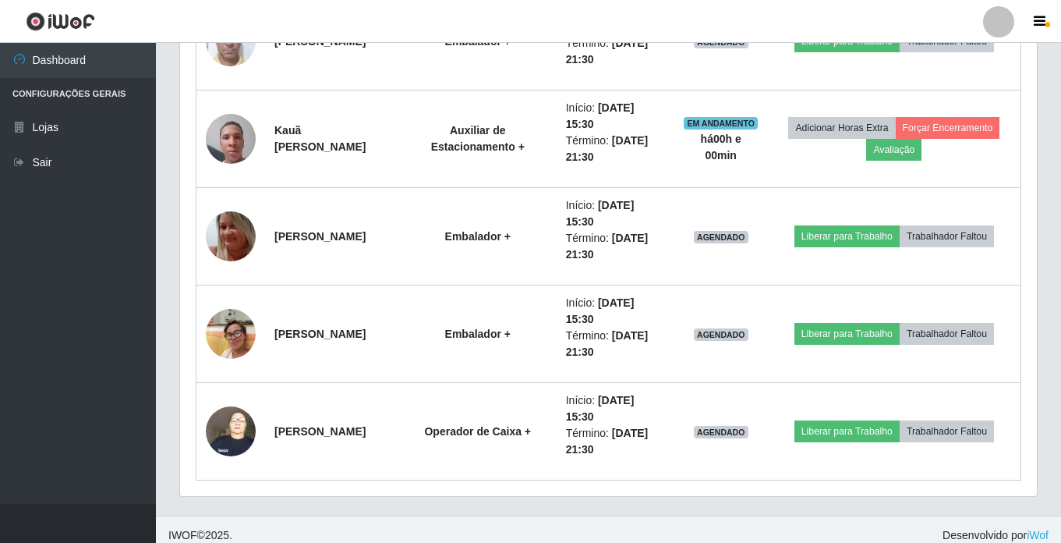
scroll to position [1190, 0]
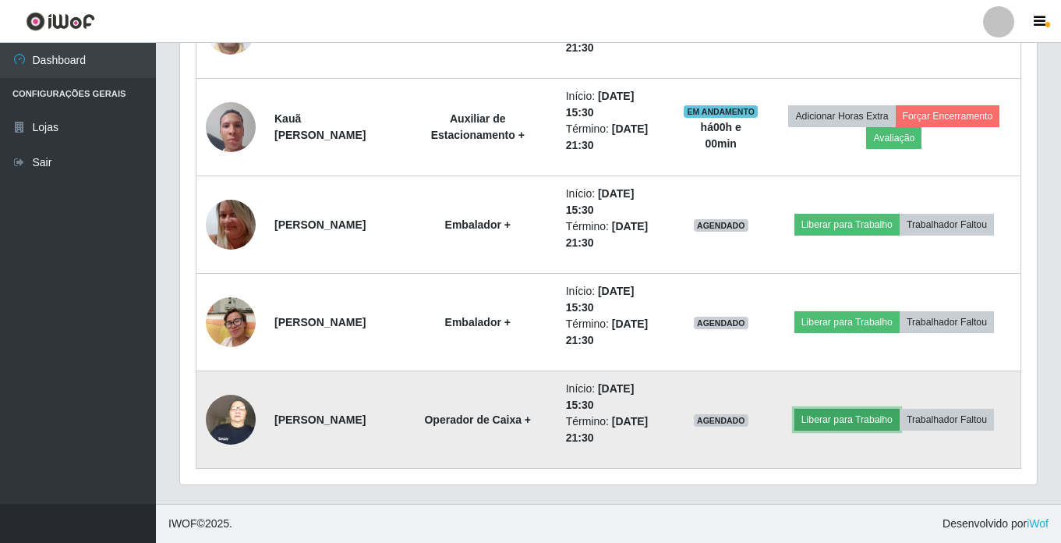
click at [865, 421] on button "Liberar para Trabalho" at bounding box center [847, 420] width 105 height 22
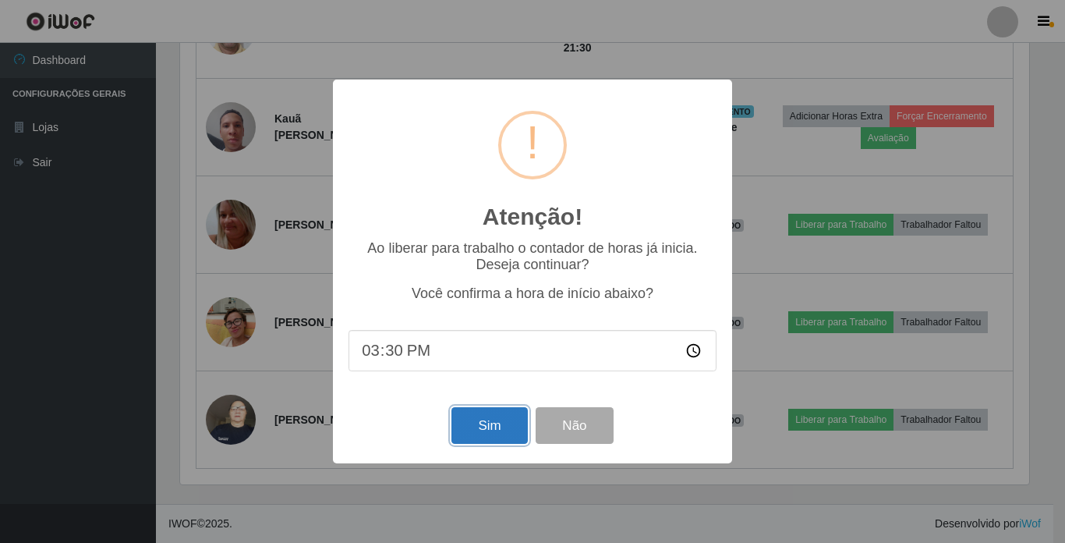
click at [487, 425] on button "Sim" at bounding box center [490, 425] width 76 height 37
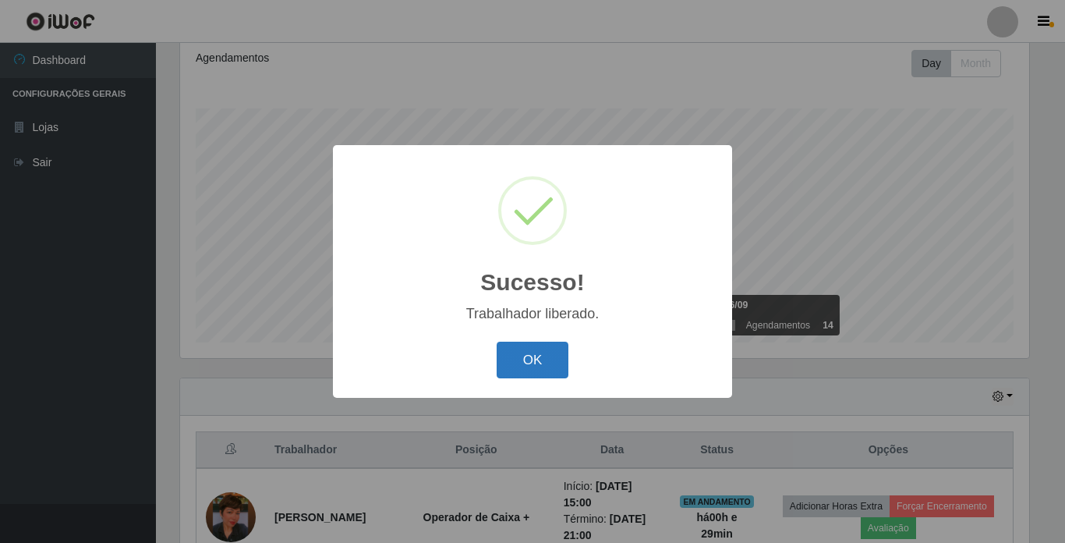
click at [522, 351] on button "OK" at bounding box center [533, 360] width 73 height 37
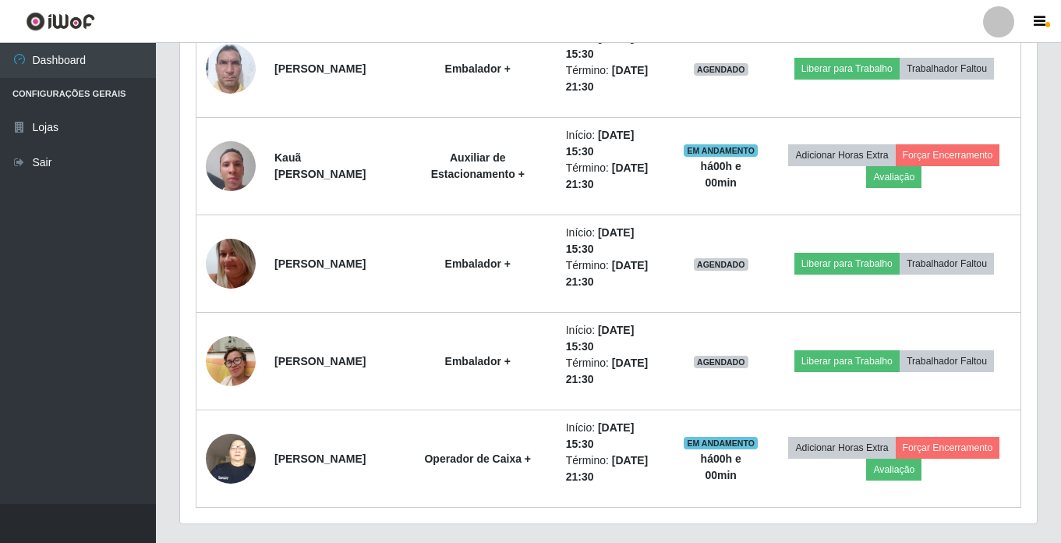
scroll to position [1190, 0]
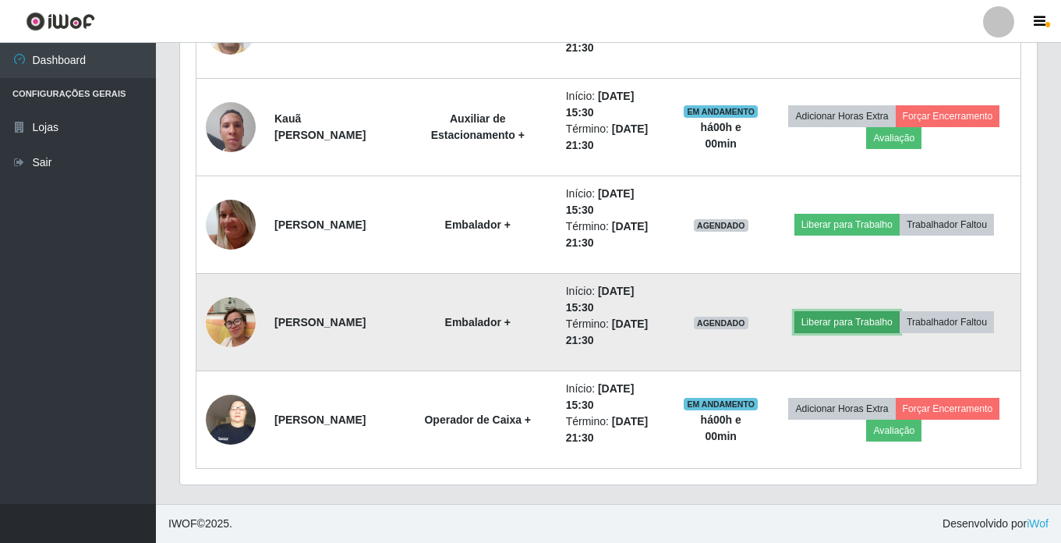
click at [867, 321] on button "Liberar para Trabalho" at bounding box center [847, 322] width 105 height 22
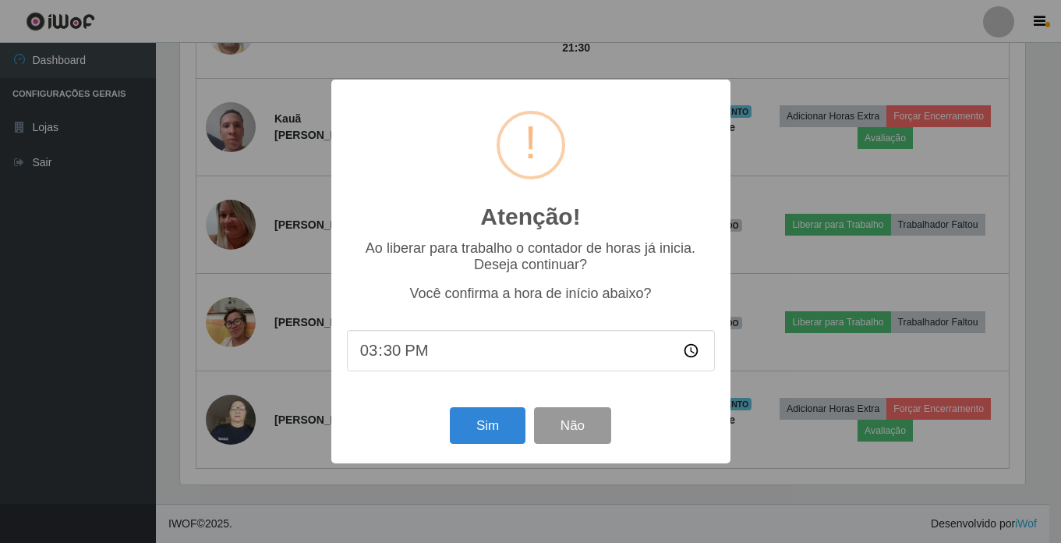
scroll to position [324, 849]
click at [466, 427] on button "Sim" at bounding box center [490, 425] width 76 height 37
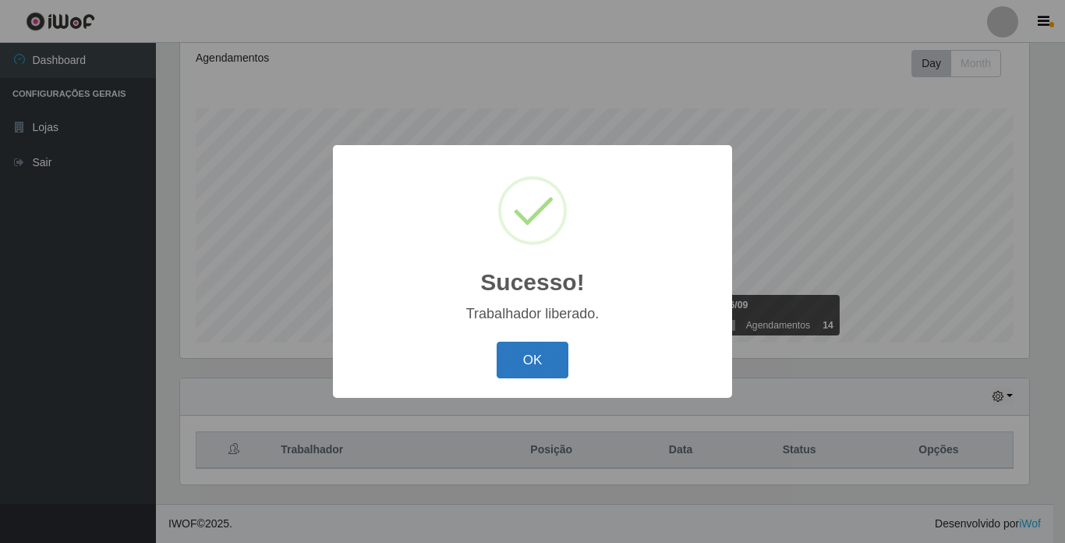
click at [511, 346] on button "OK" at bounding box center [533, 360] width 73 height 37
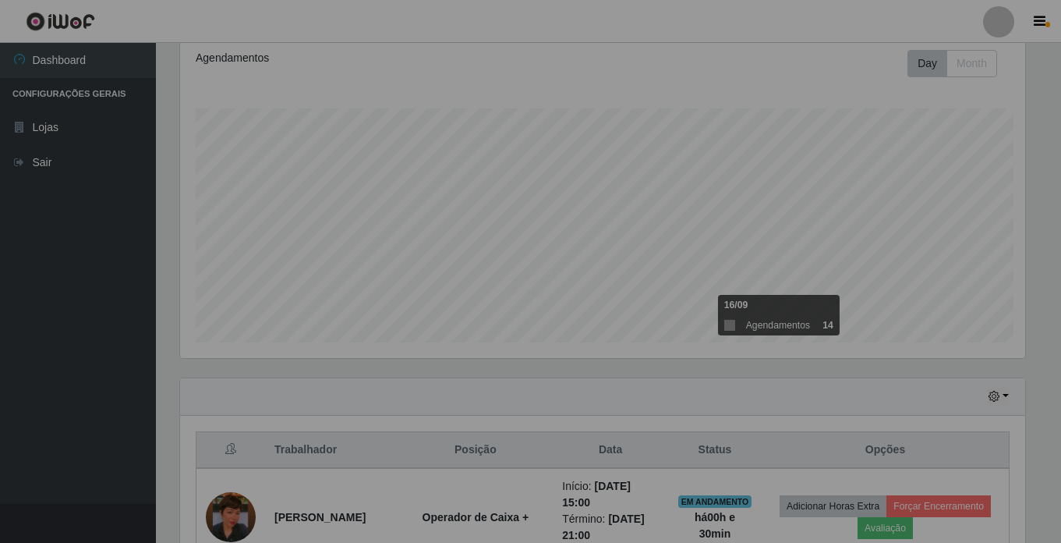
scroll to position [779537, 779003]
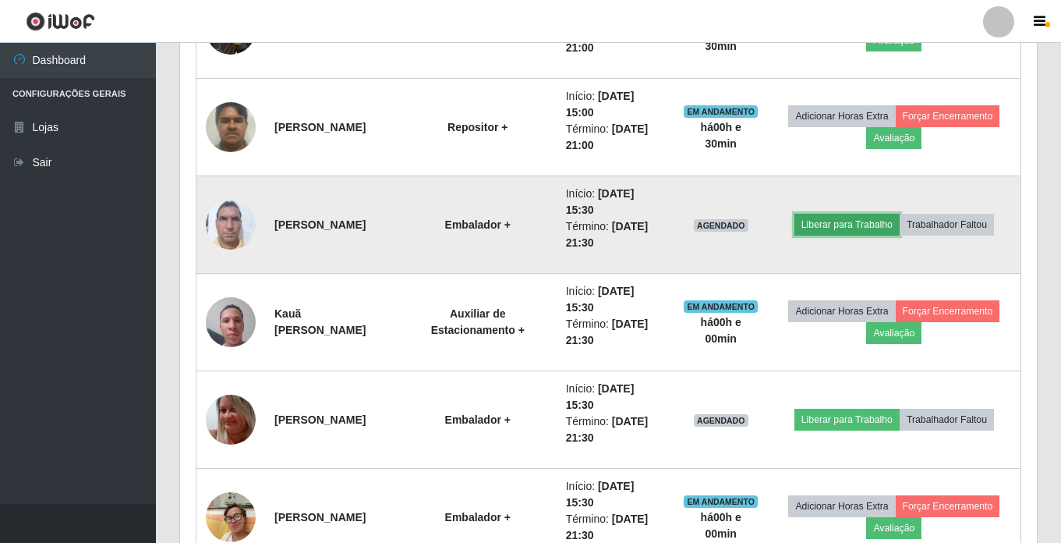
click at [824, 219] on button "Liberar para Trabalho" at bounding box center [847, 225] width 105 height 22
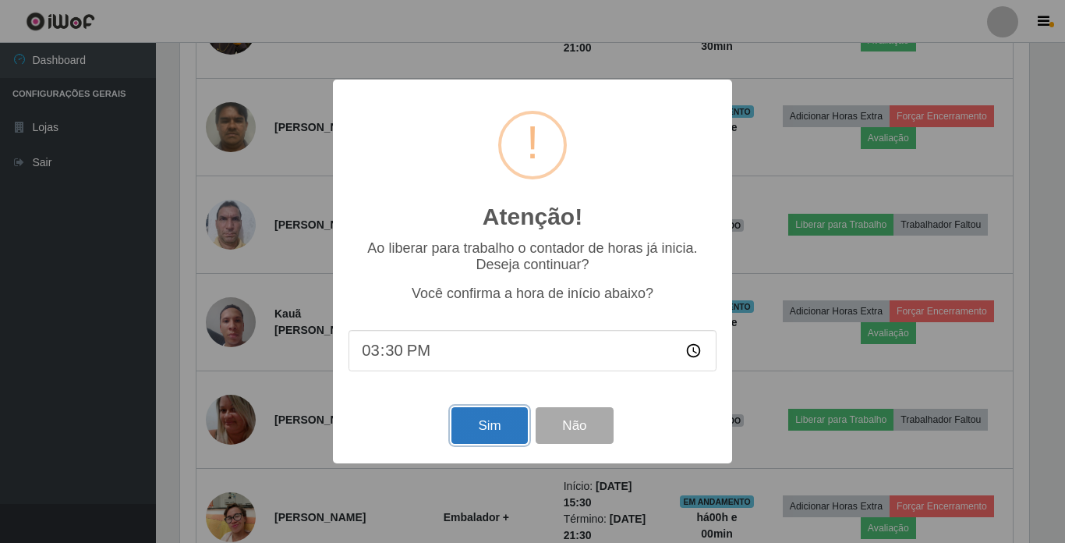
click at [484, 422] on button "Sim" at bounding box center [490, 425] width 76 height 37
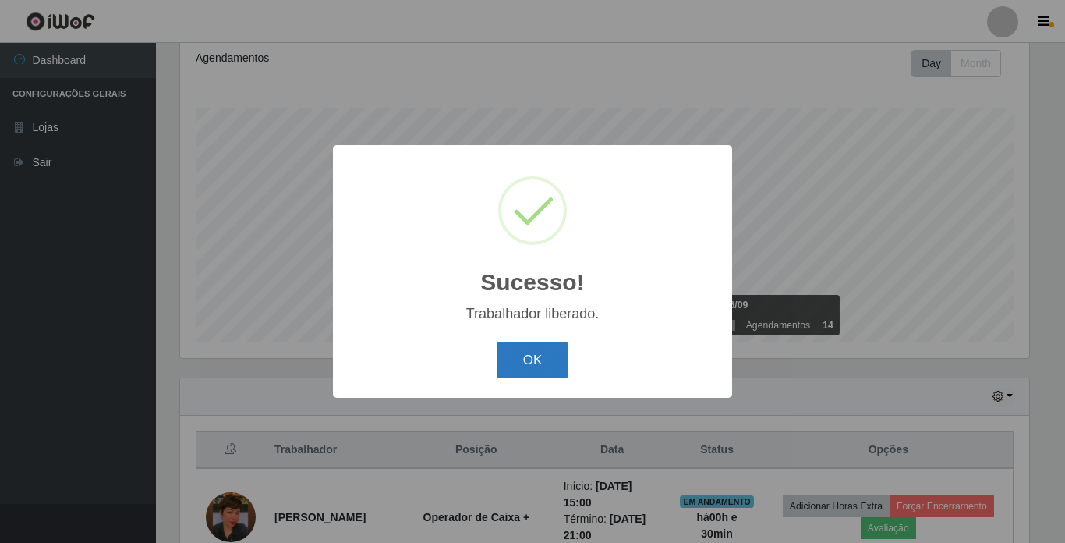
click at [526, 356] on button "OK" at bounding box center [533, 360] width 73 height 37
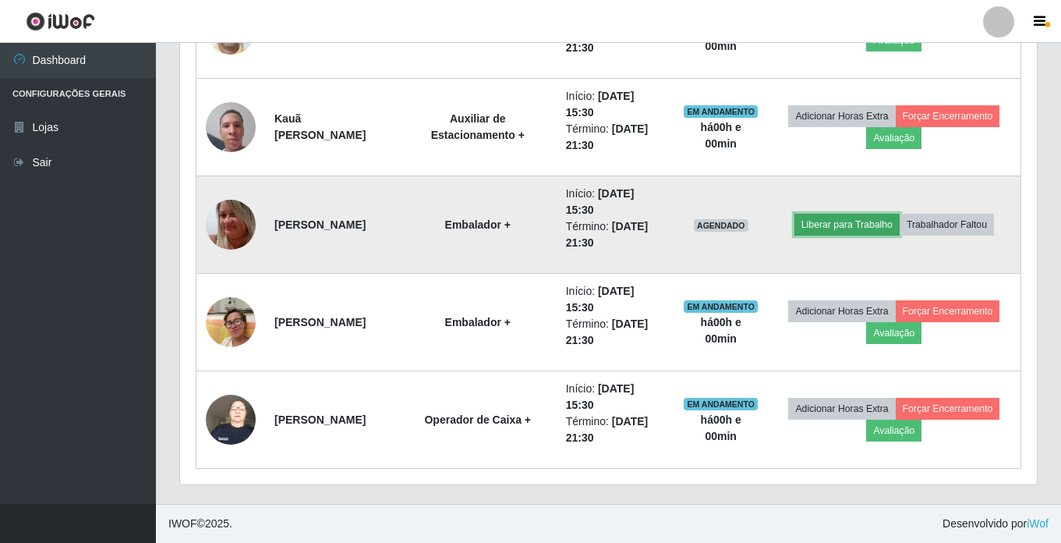
click at [849, 222] on button "Liberar para Trabalho" at bounding box center [847, 225] width 105 height 22
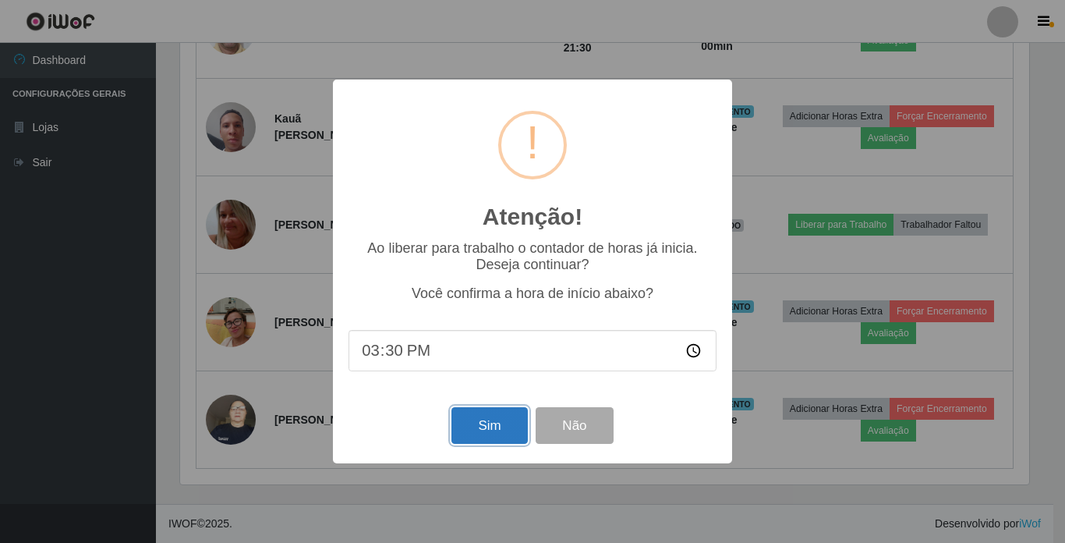
click at [480, 416] on button "Sim" at bounding box center [490, 425] width 76 height 37
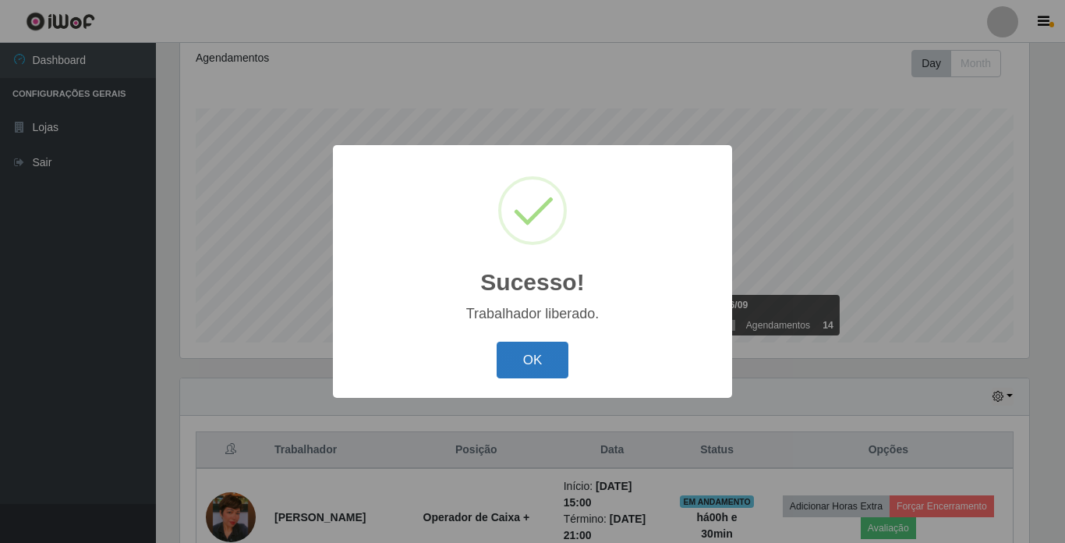
click at [523, 364] on button "OK" at bounding box center [533, 360] width 73 height 37
